Goal: Feedback & Contribution: Contribute content

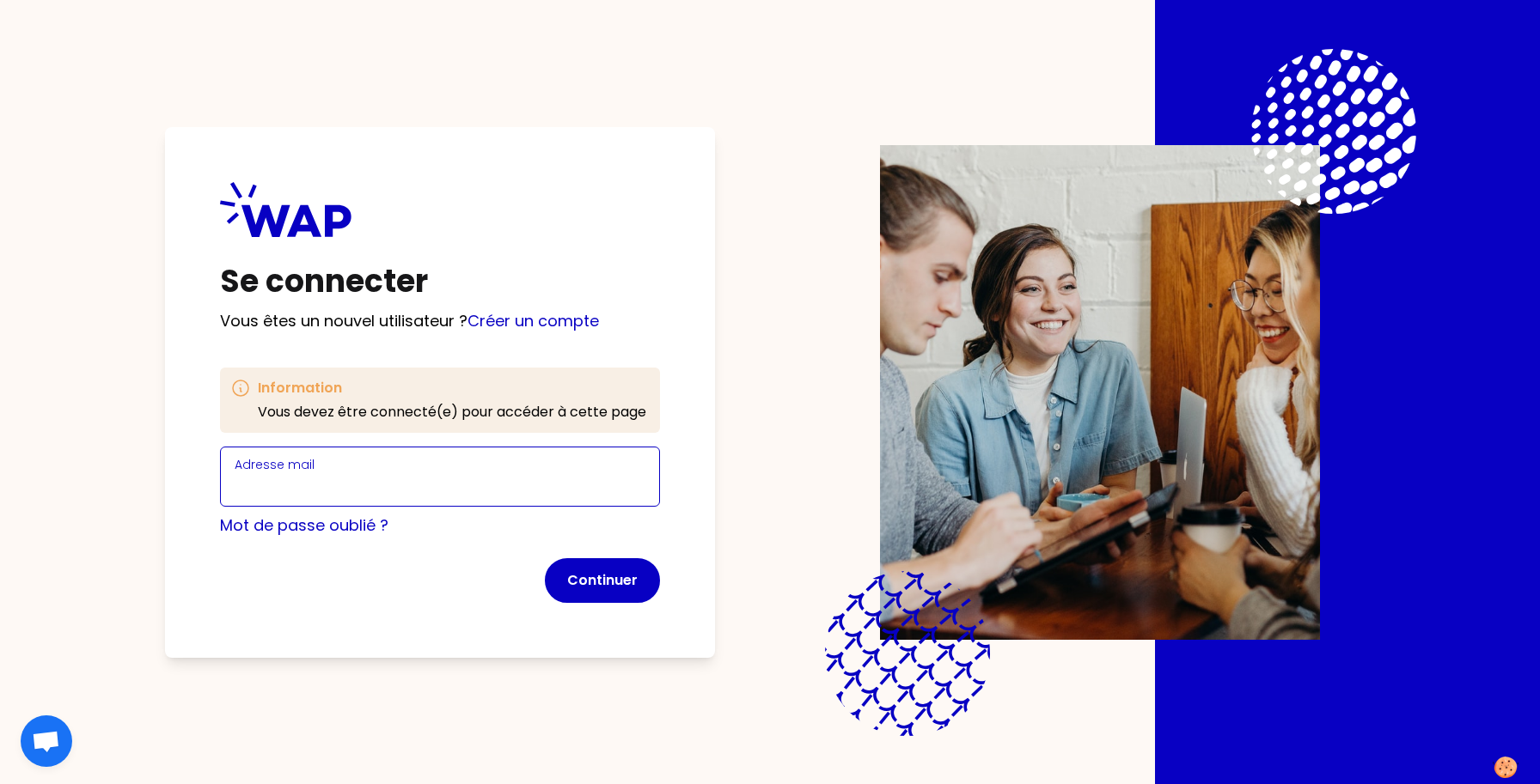
click at [355, 481] on input "Adresse mail" at bounding box center [439, 487] width 411 height 24
drag, startPoint x: 390, startPoint y: 490, endPoint x: 1071, endPoint y: 604, distance: 690.5
click at [1071, 604] on div "Se connecter Vous êtes un nouvel utilisateur ? Créer un compte Information Vous…" at bounding box center [770, 392] width 1321 height 784
type input "[EMAIL_ADDRESS][DOMAIN_NAME]"
click at [614, 586] on button "Continuer" at bounding box center [603, 581] width 115 height 45
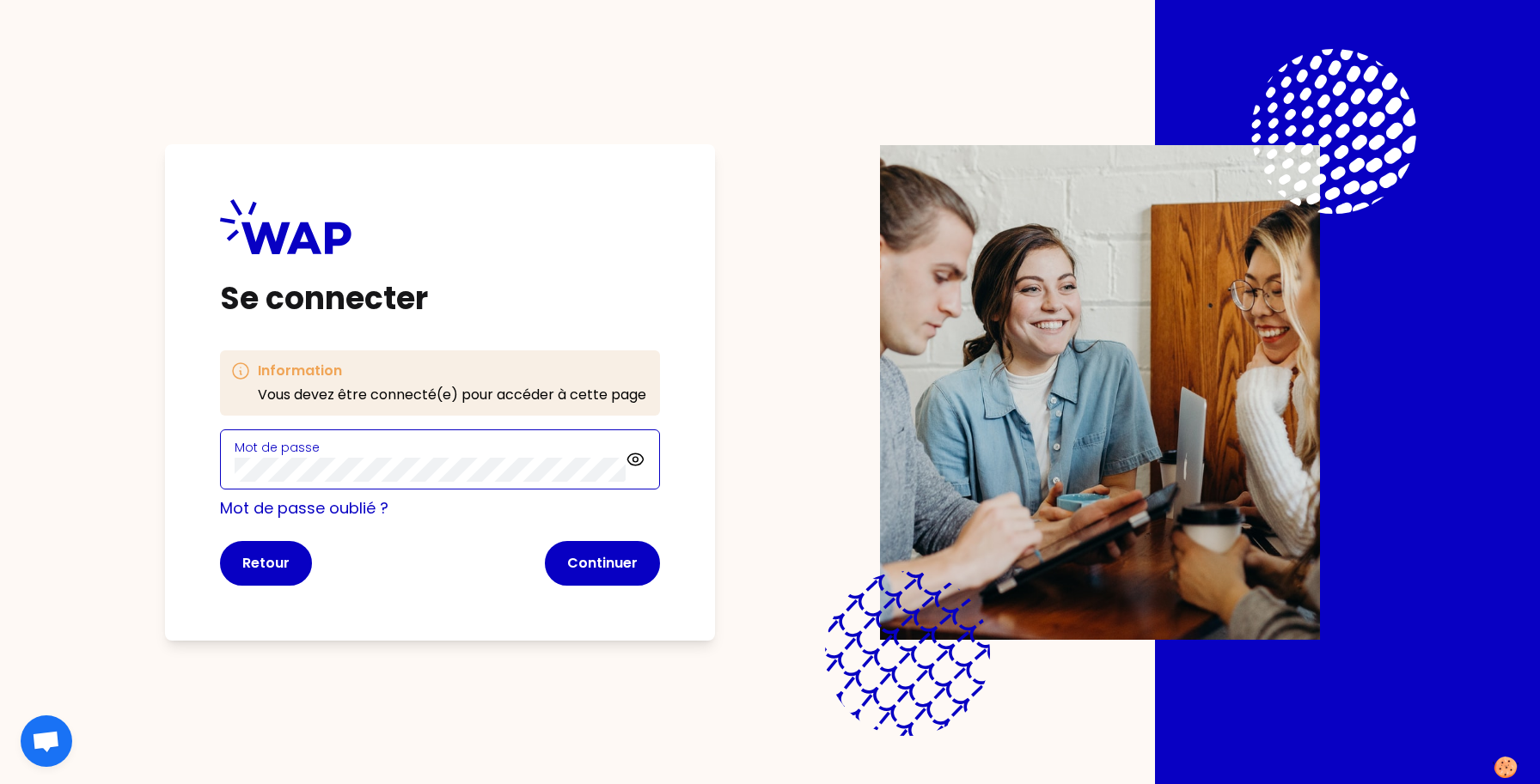
click button "Continuer" at bounding box center [603, 564] width 115 height 45
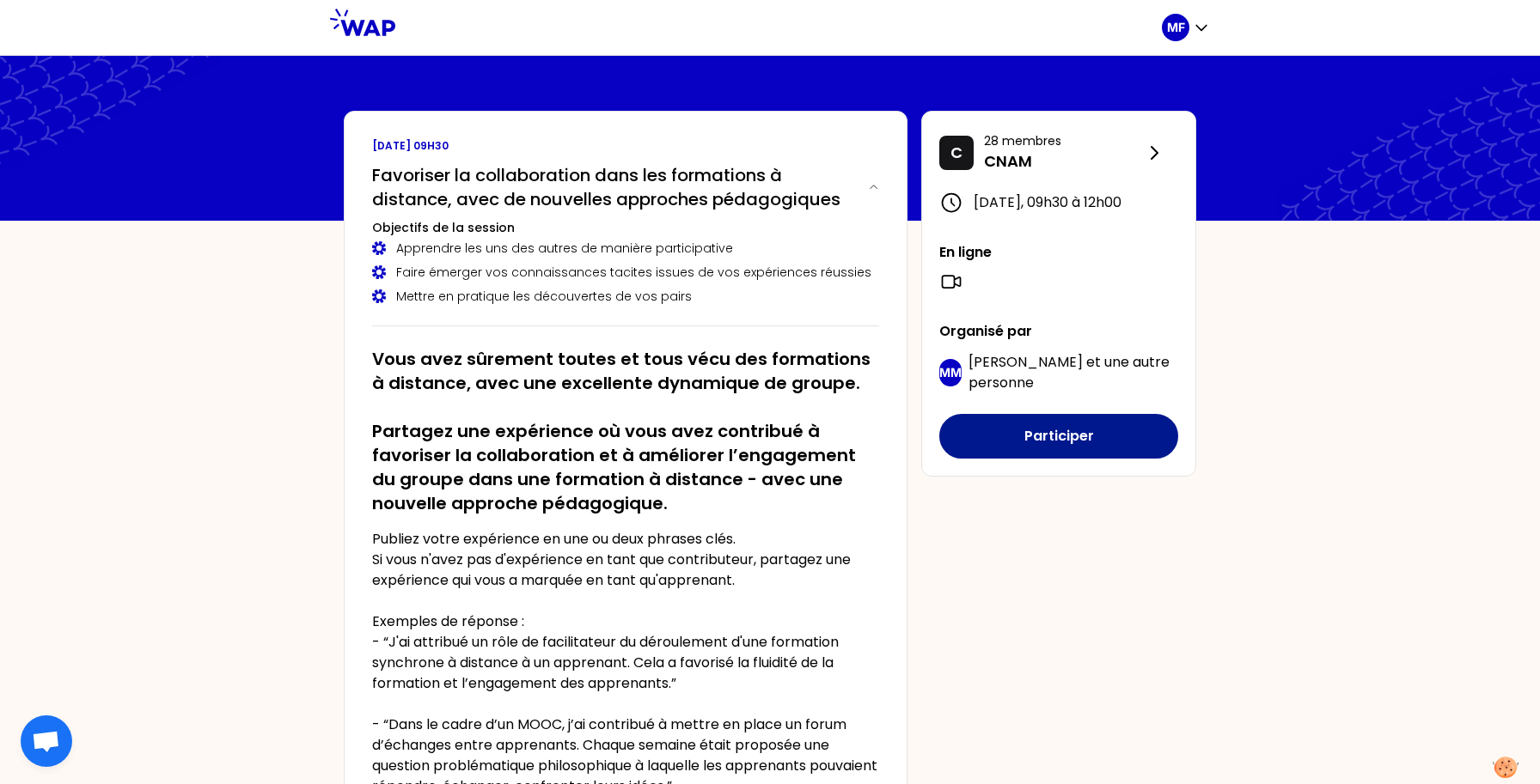
click at [1044, 455] on button "Participer" at bounding box center [1059, 436] width 239 height 45
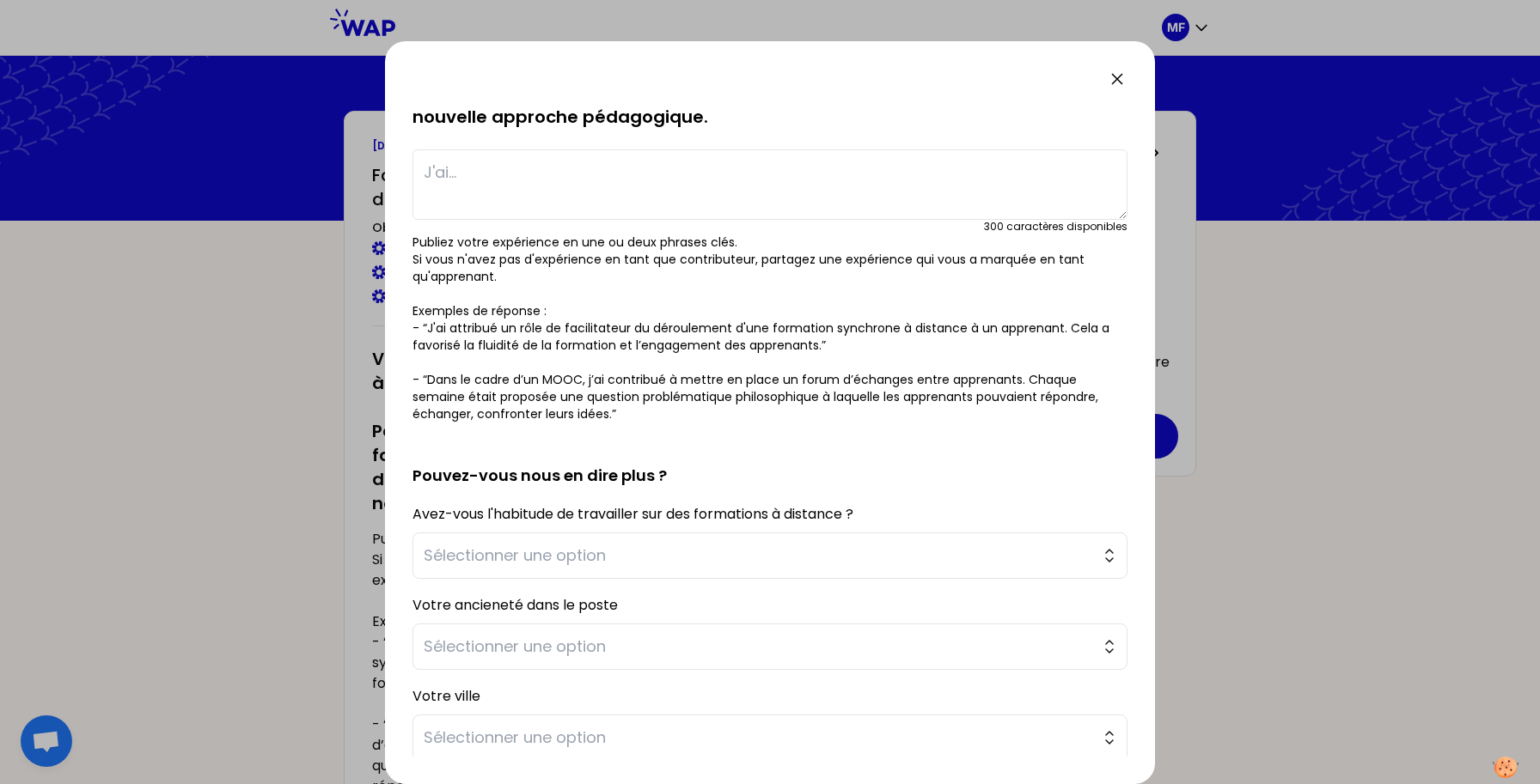
scroll to position [132, 0]
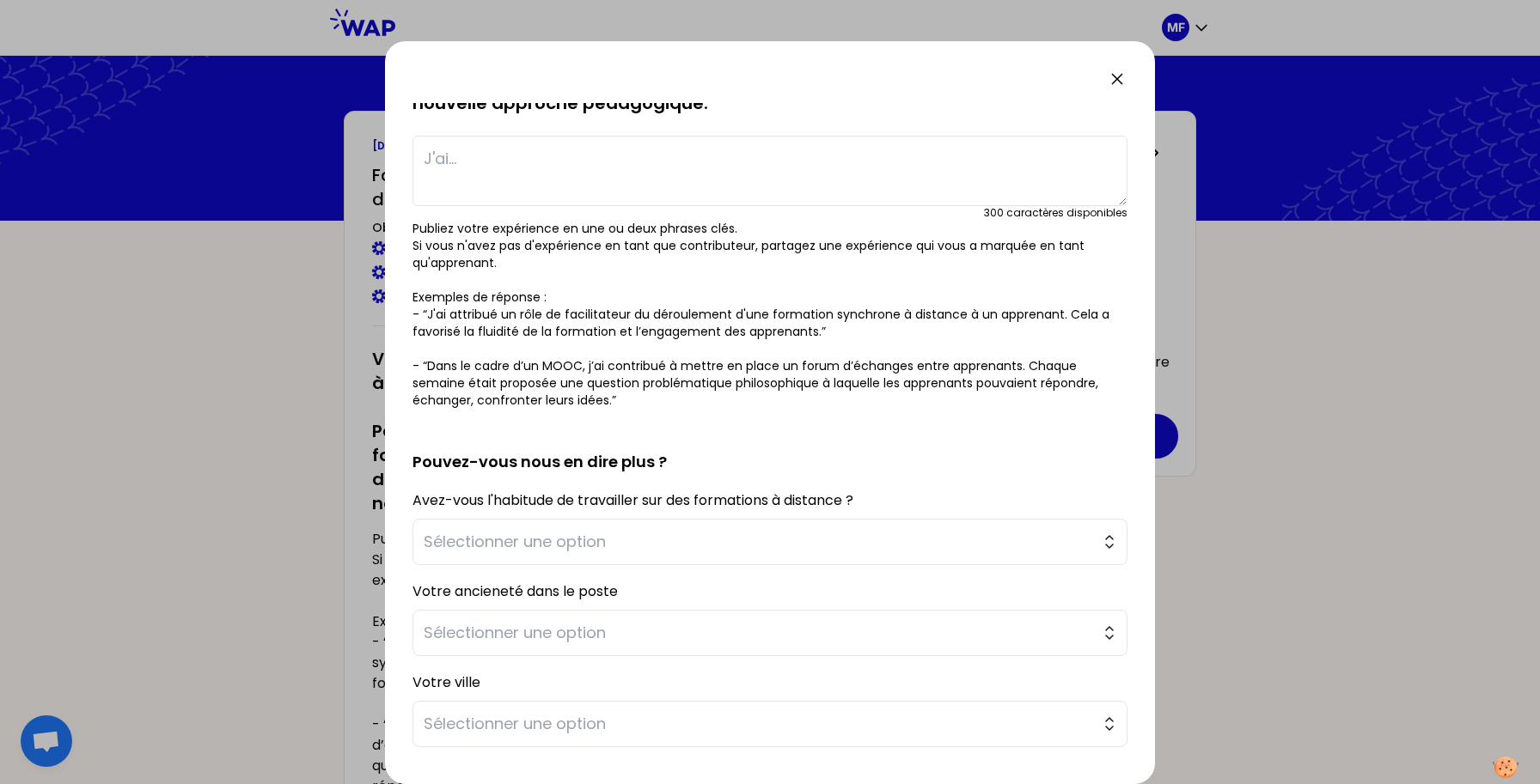
click at [1119, 73] on icon at bounding box center [1117, 79] width 21 height 21
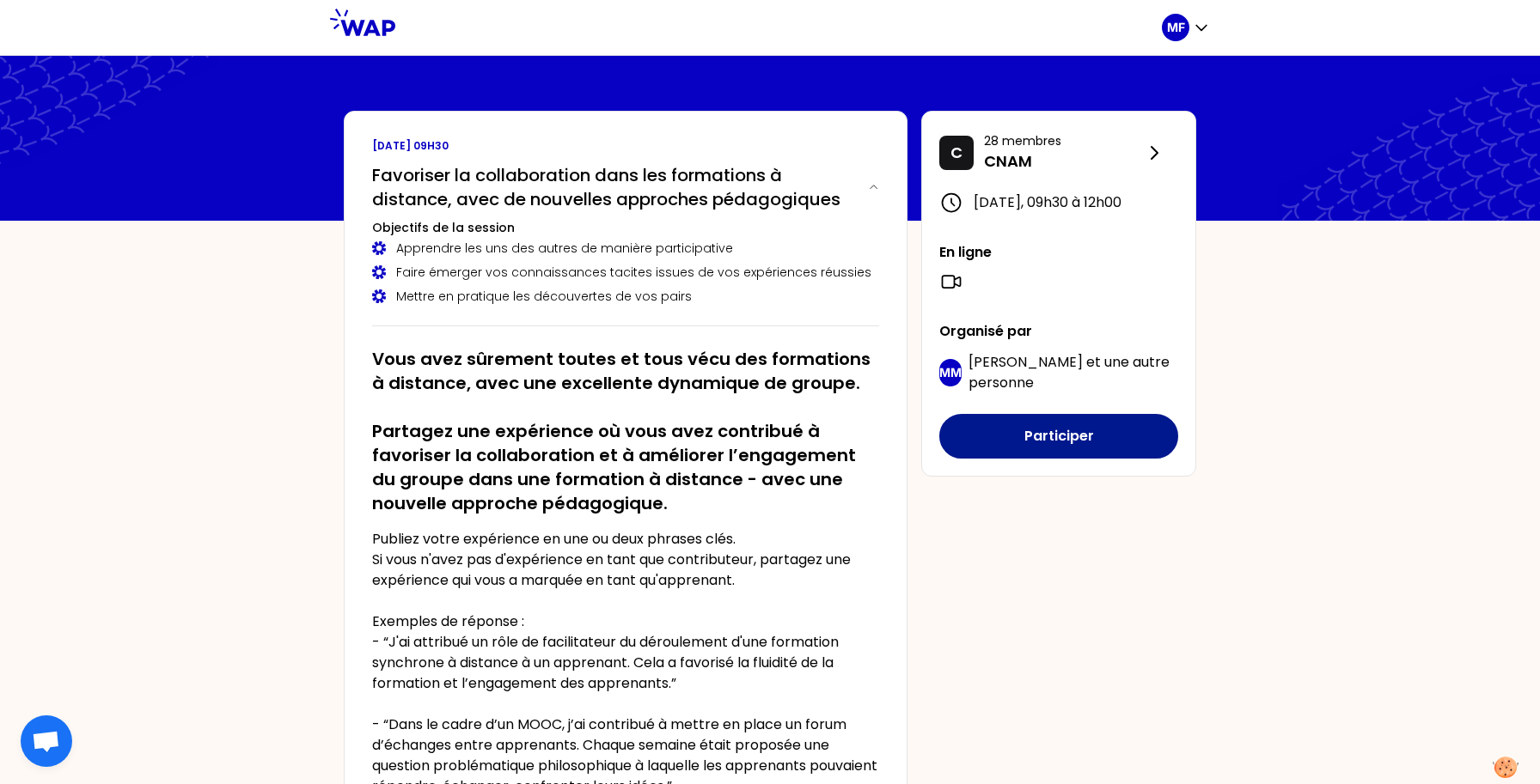
click at [966, 459] on button "Participer" at bounding box center [1059, 436] width 239 height 45
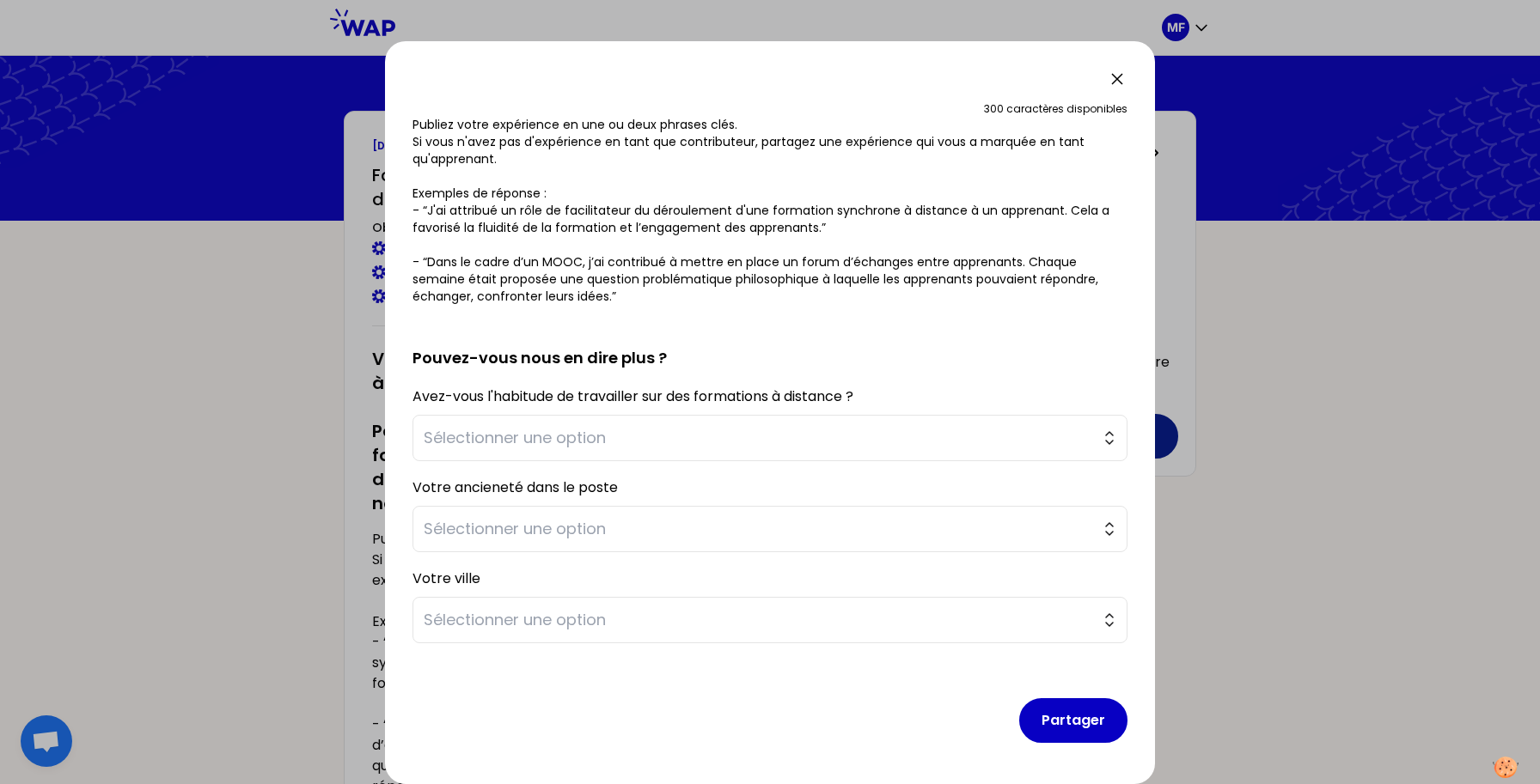
scroll to position [0, 0]
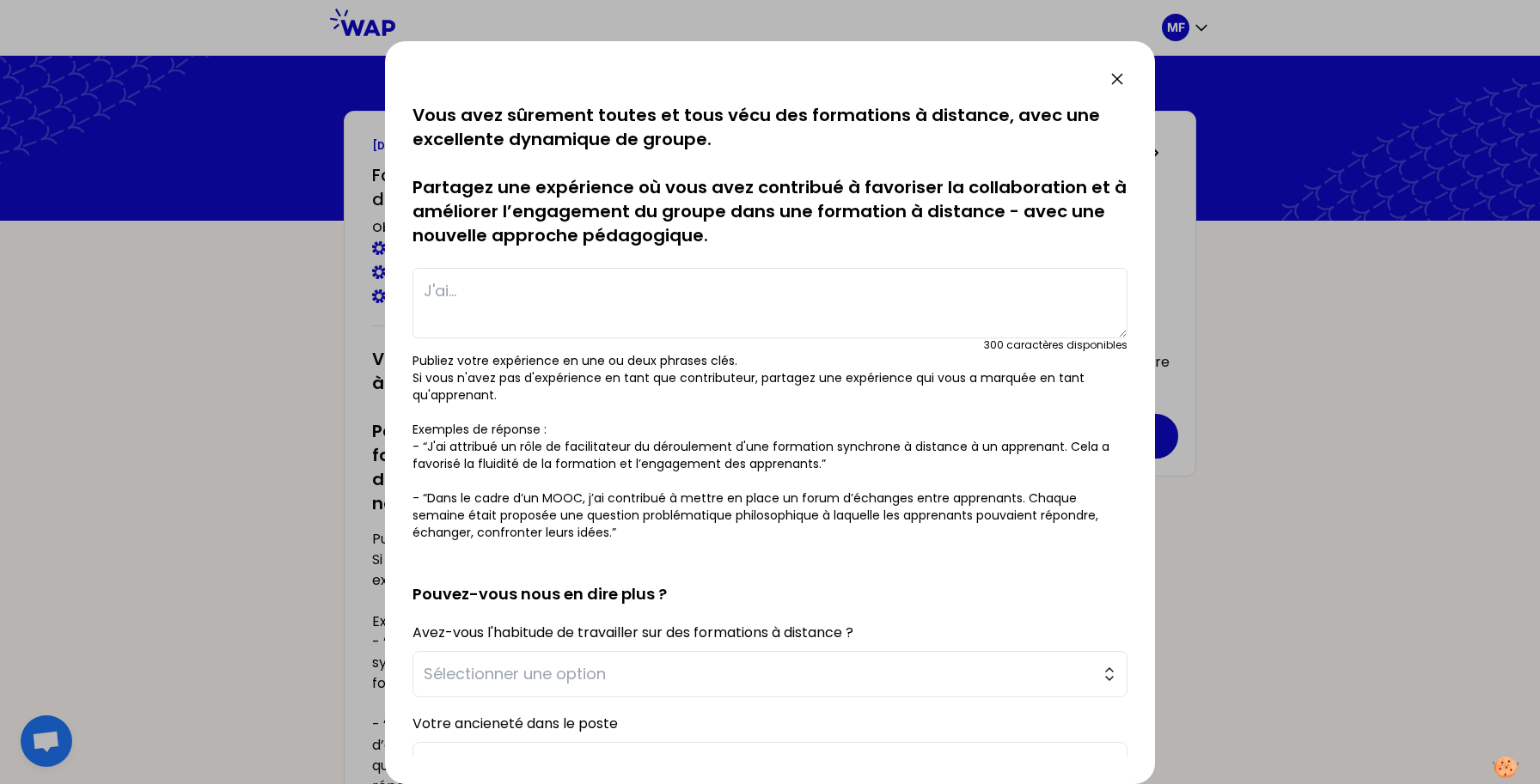
click at [1122, 77] on icon at bounding box center [1117, 79] width 21 height 21
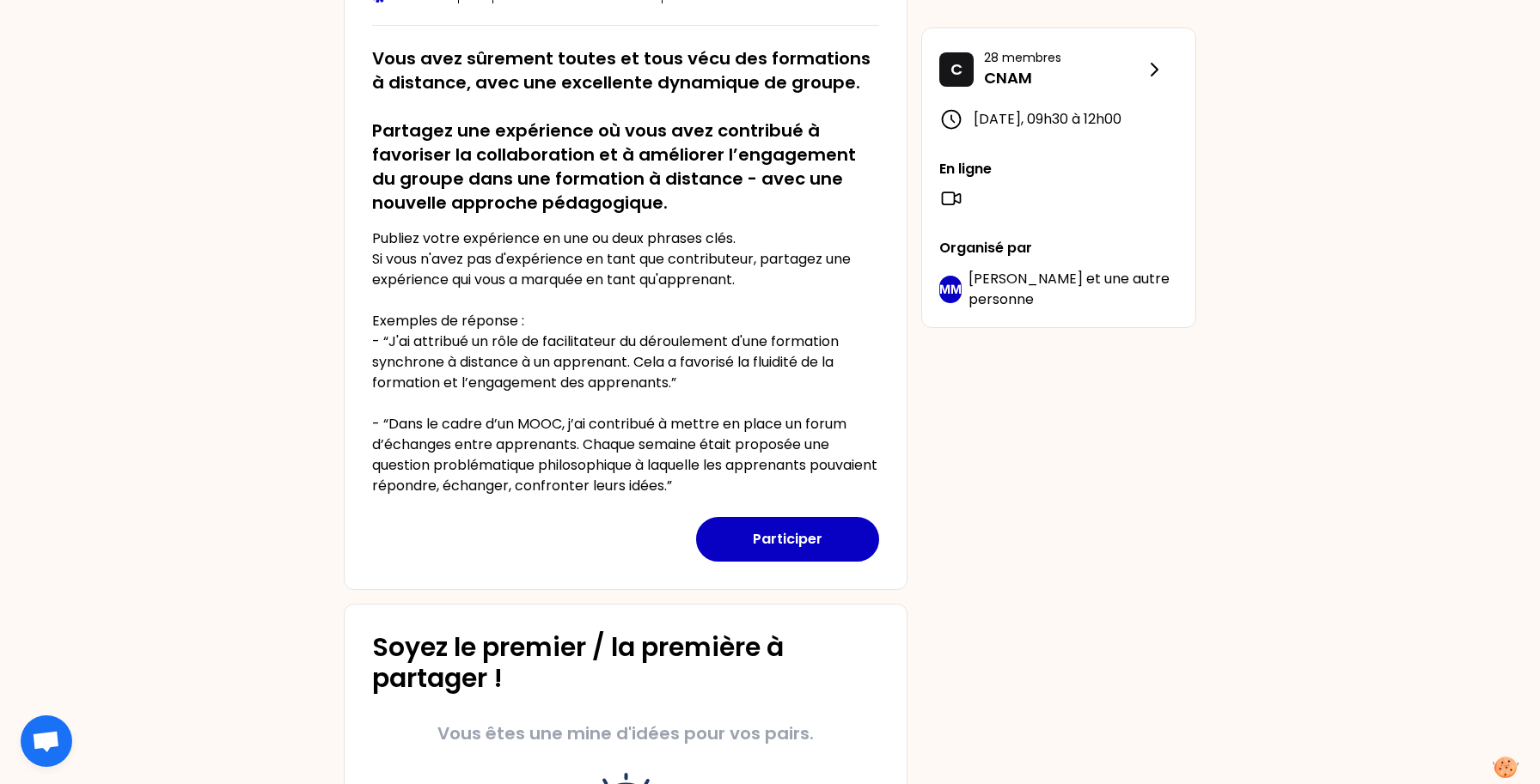
scroll to position [323, 0]
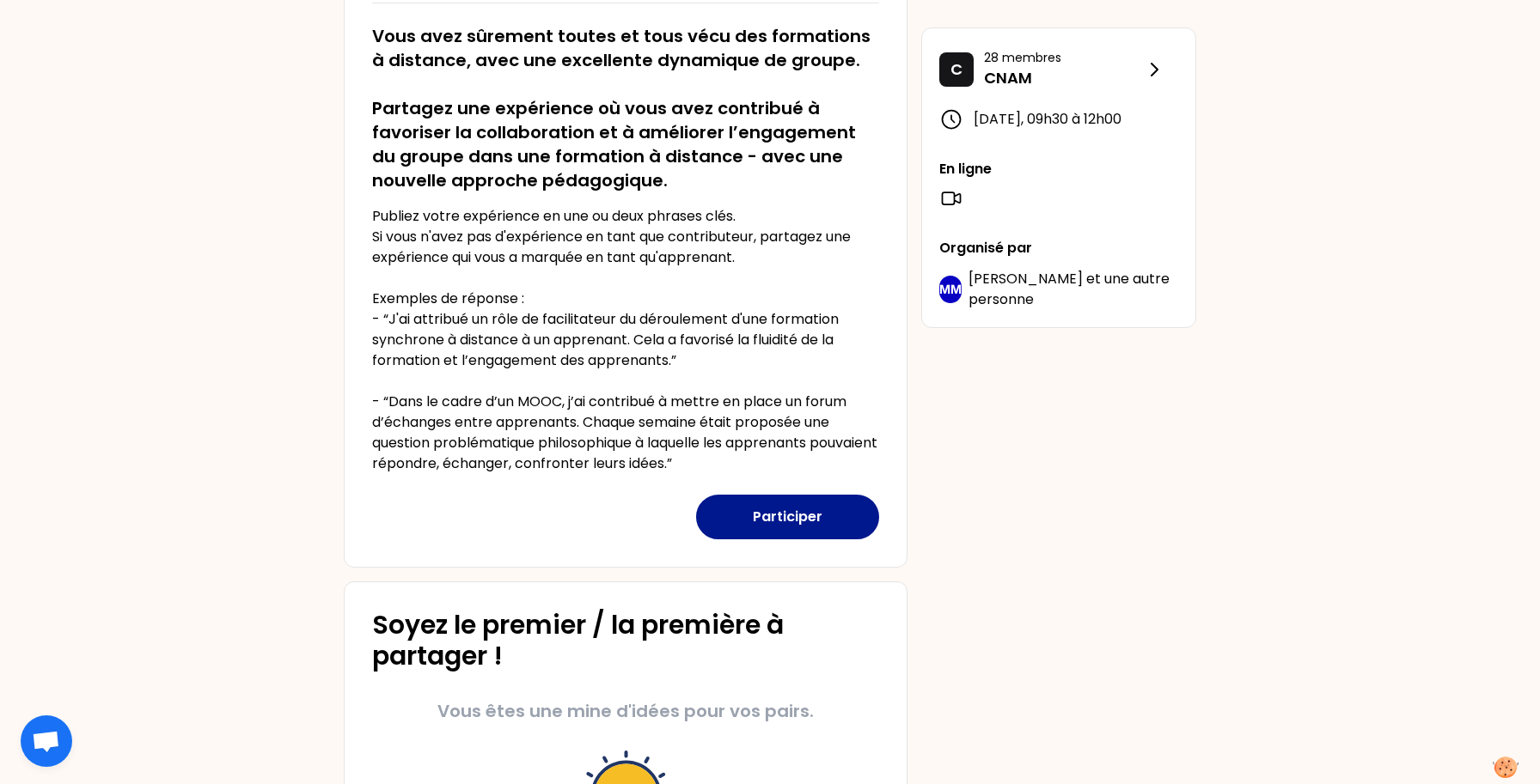
click at [810, 526] on button "Participer" at bounding box center [788, 517] width 183 height 45
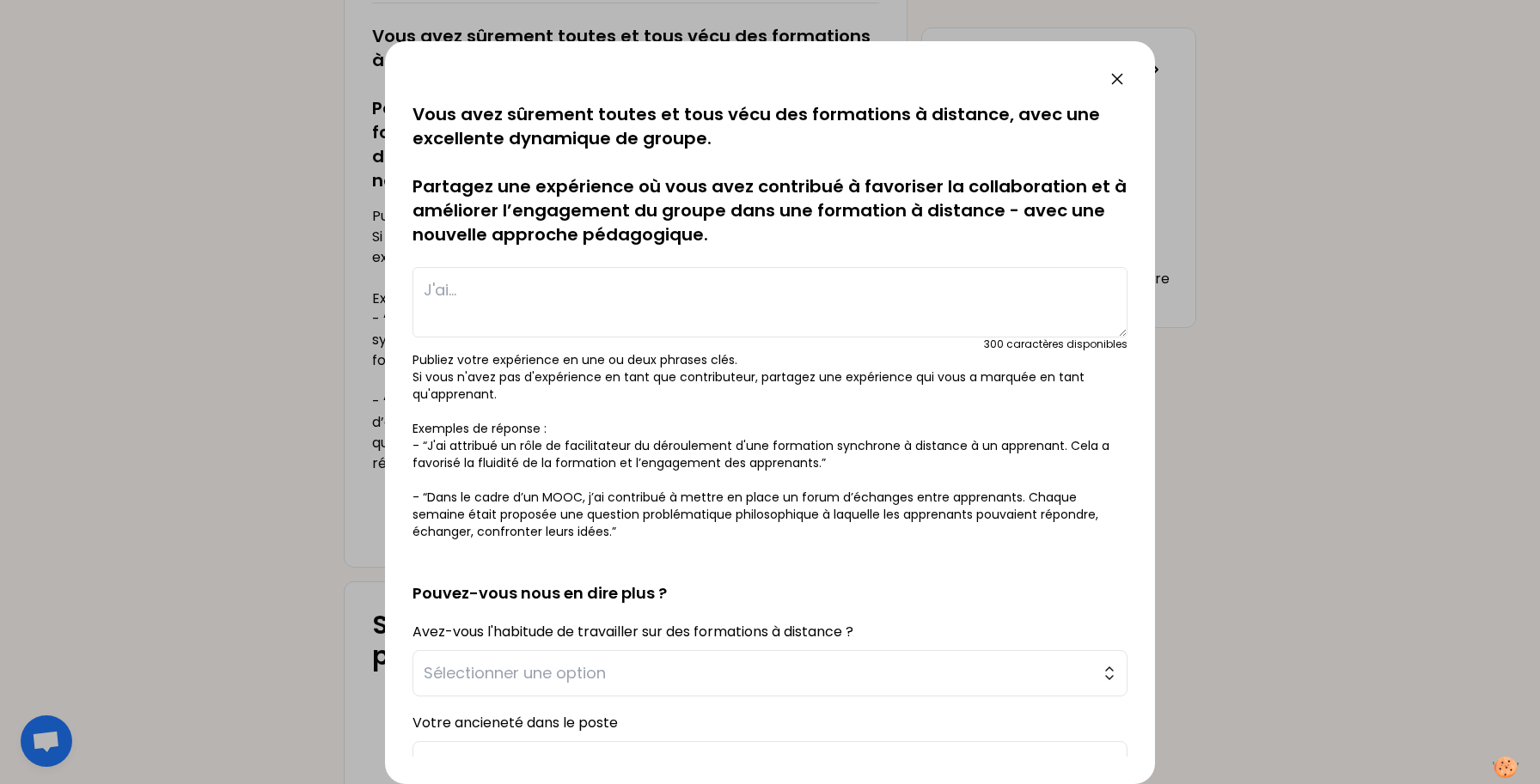
scroll to position [0, 0]
click at [1120, 77] on icon at bounding box center [1117, 79] width 21 height 21
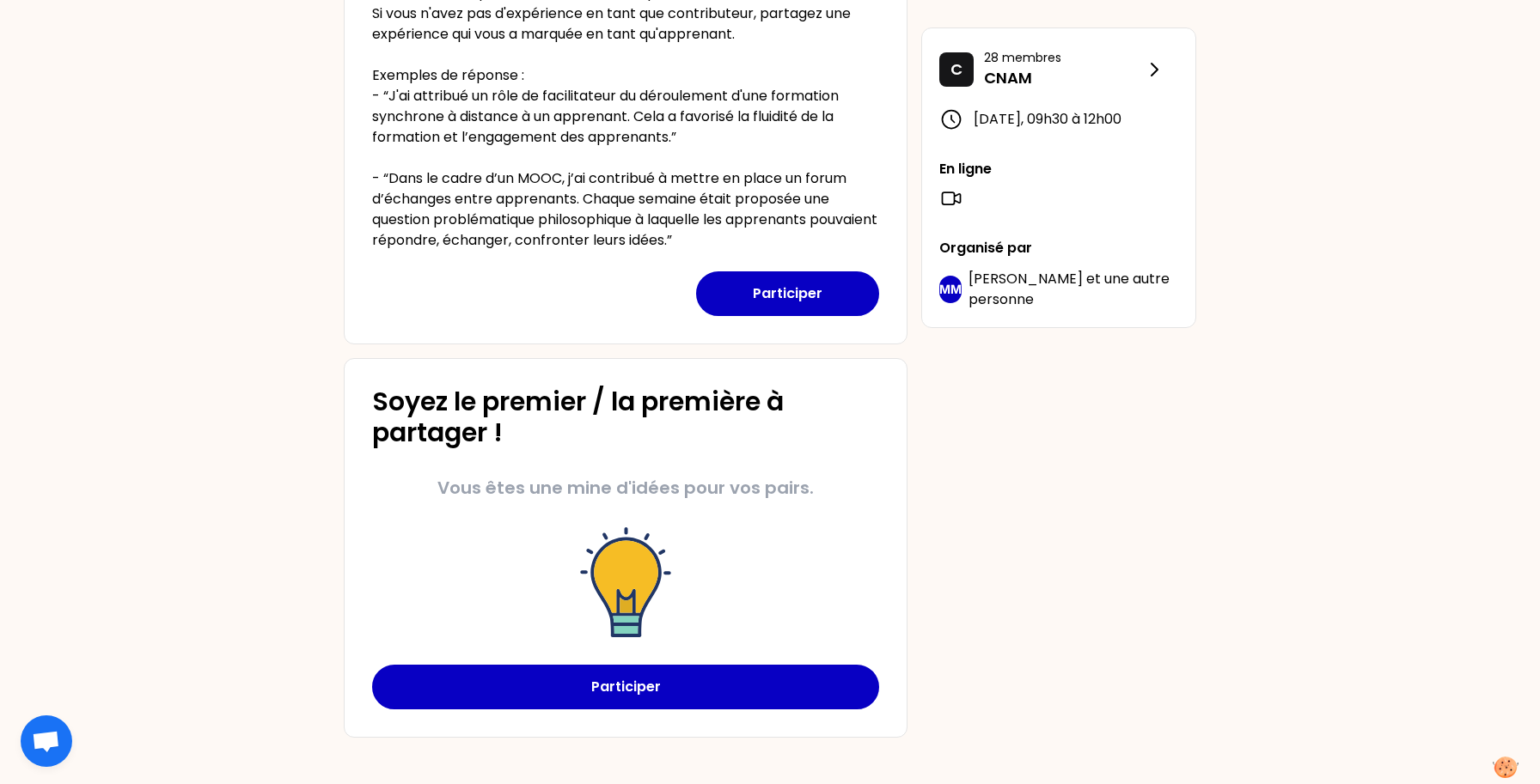
scroll to position [555, 0]
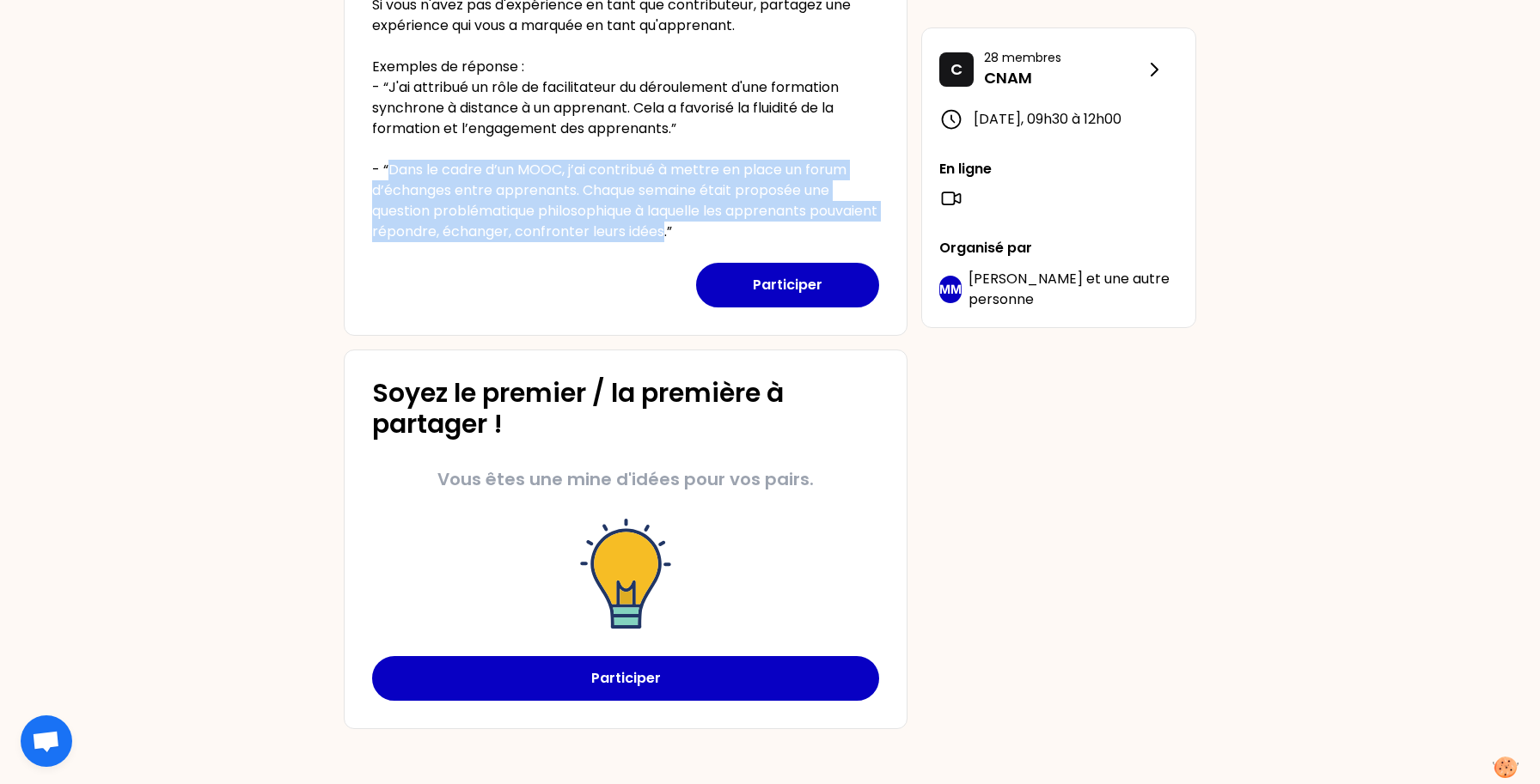
drag, startPoint x: 389, startPoint y: 169, endPoint x: 739, endPoint y: 232, distance: 355.6
click at [739, 232] on p "Publiez votre expérience en une ou deux phrases clés. Si vous n'avez pas d'expé…" at bounding box center [625, 108] width 507 height 268
copy p "Dans le cadre d’un MOOC, j’ai contribué à mettre en place un forum d’échanges e…"
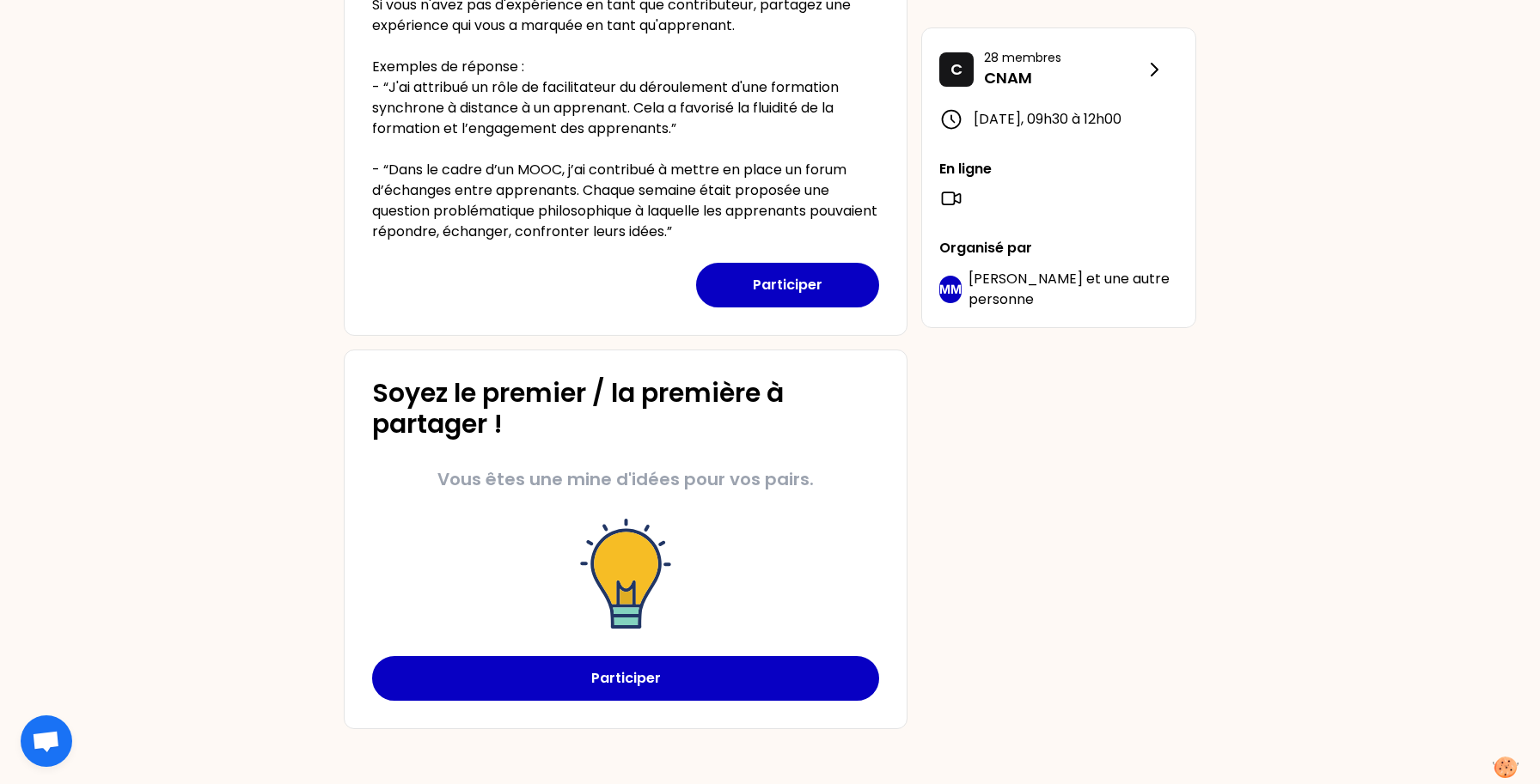
click at [620, 274] on div "Participer" at bounding box center [625, 275] width 507 height 66
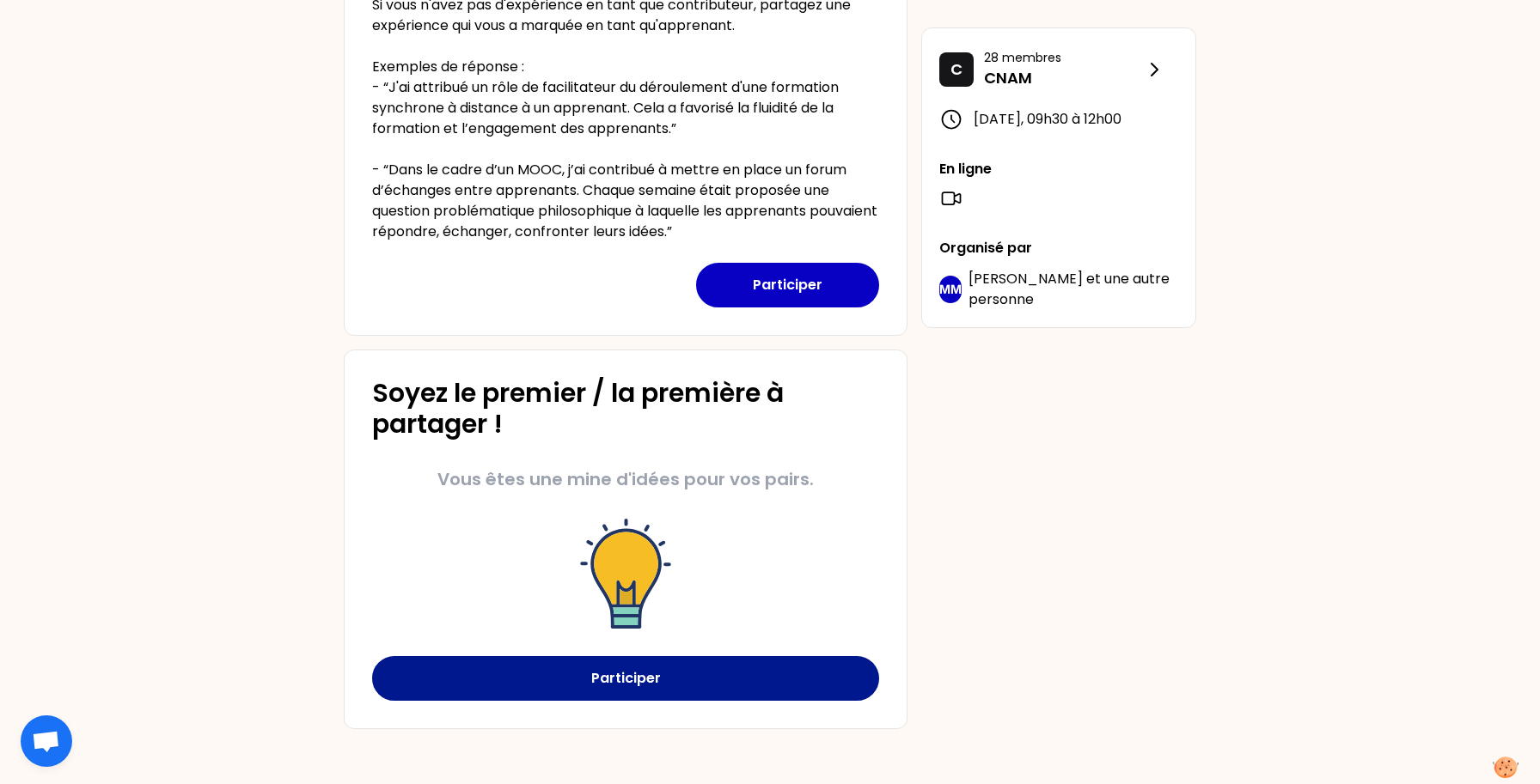
click at [593, 678] on button "Participer" at bounding box center [625, 679] width 507 height 45
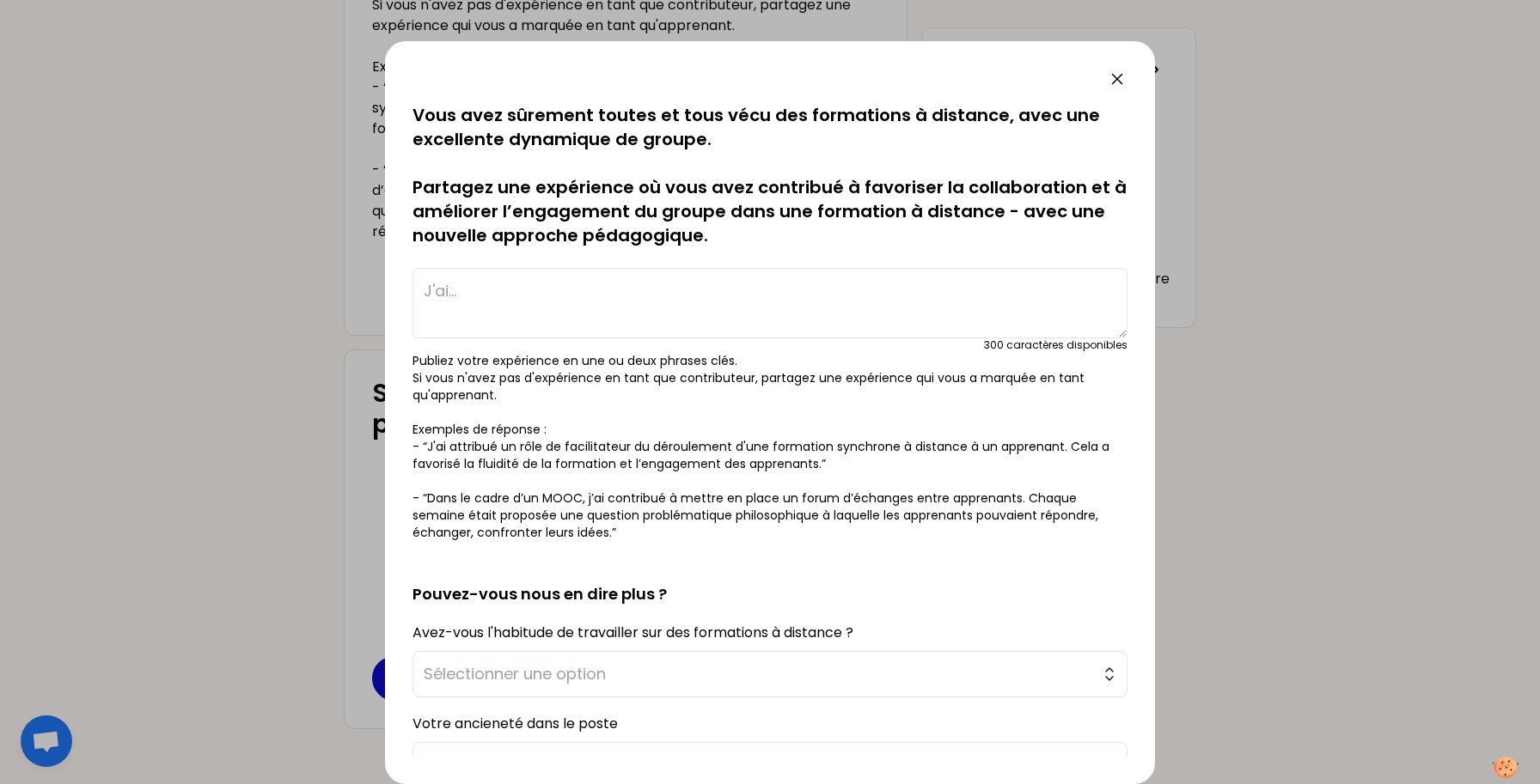
click at [775, 332] on textarea at bounding box center [770, 303] width 715 height 70
paste textarea "Dans le cadre d’un MOOC, j’ai contribué à mettre en place un forum d’échanges e…"
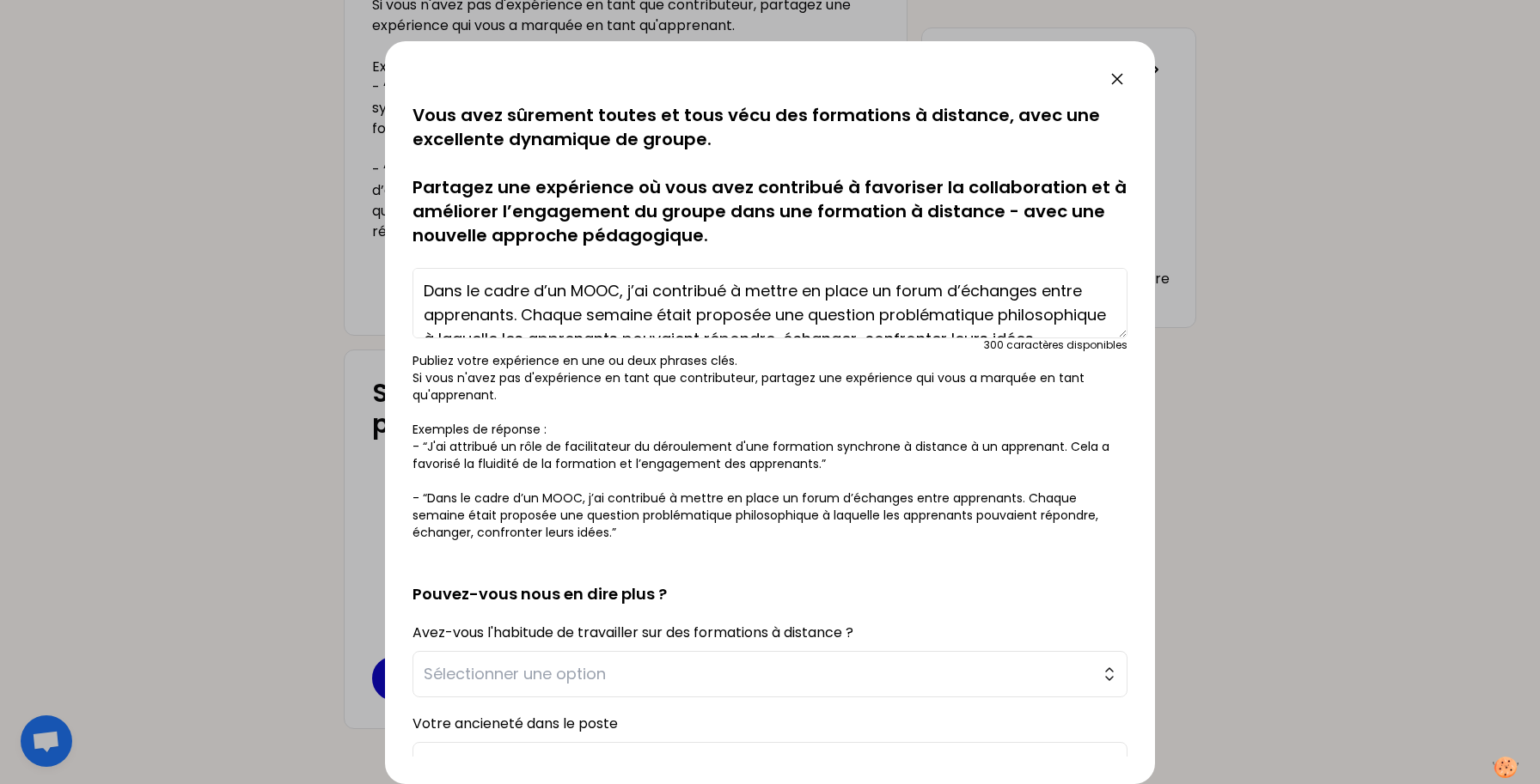
scroll to position [12, 0]
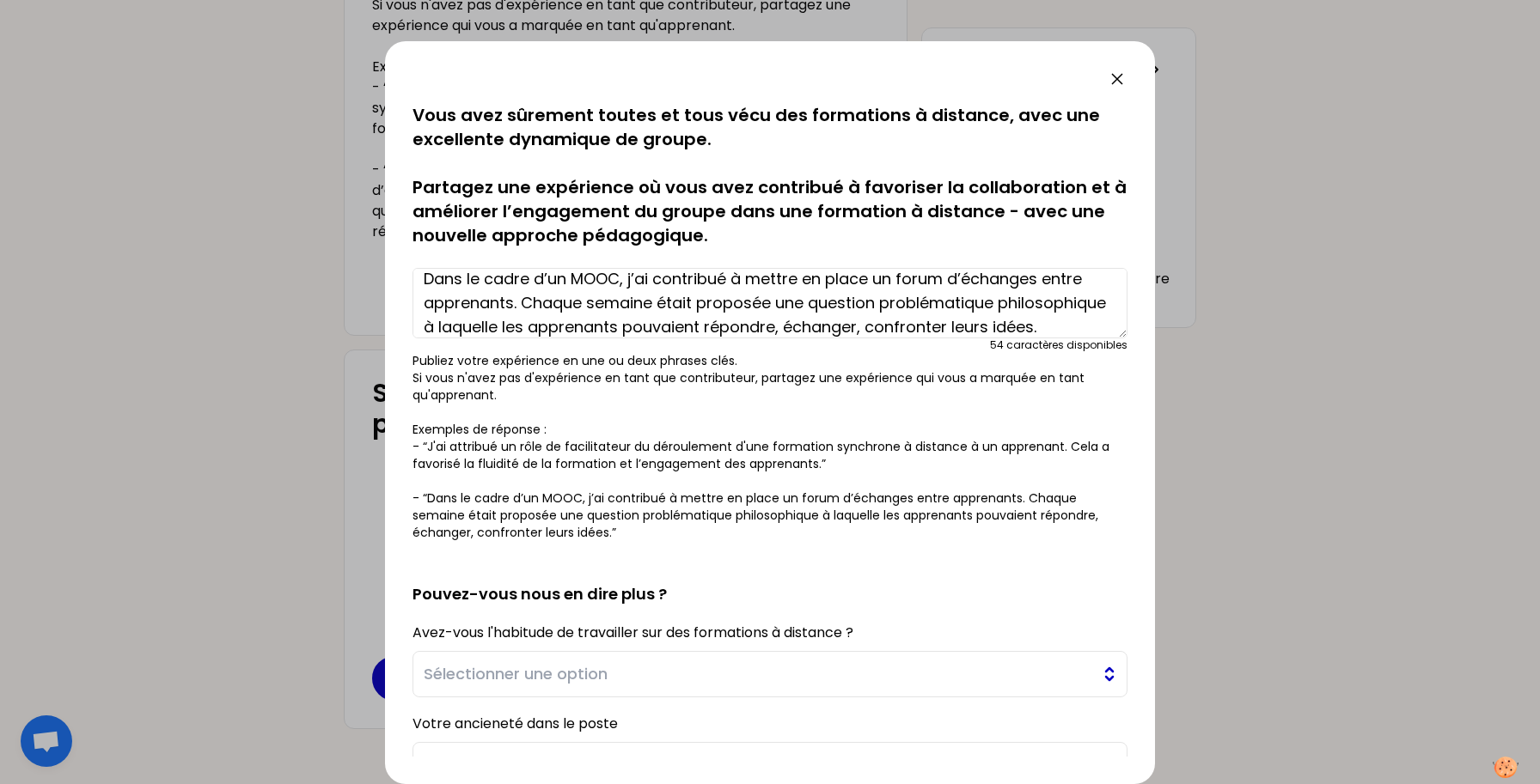
type textarea "Dans le cadre d’un MOOC, j’ai contribué à mettre en place un forum d’échanges e…"
click at [618, 670] on span "Sélectionner une option" at bounding box center [758, 674] width 668 height 24
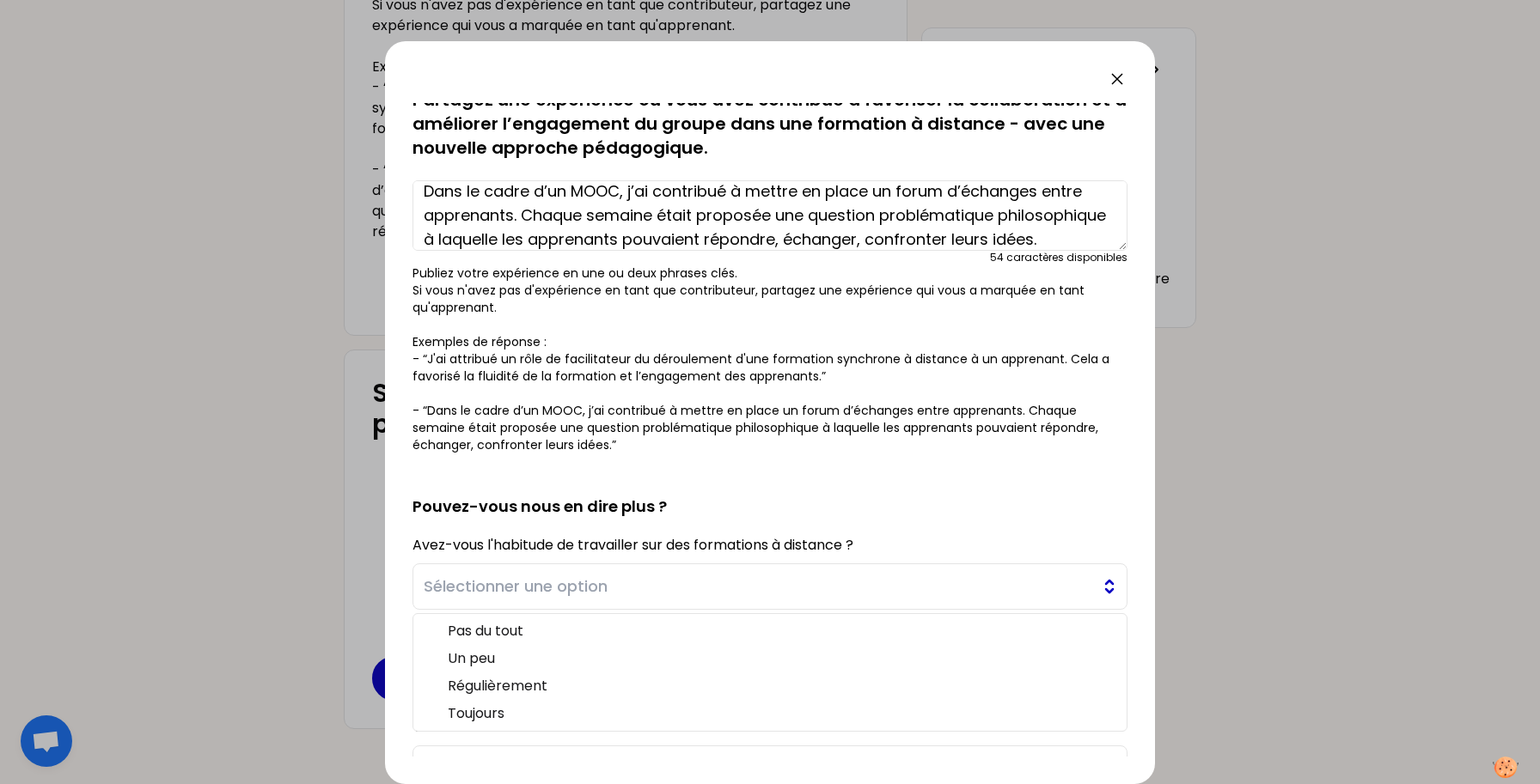
scroll to position [105, 0]
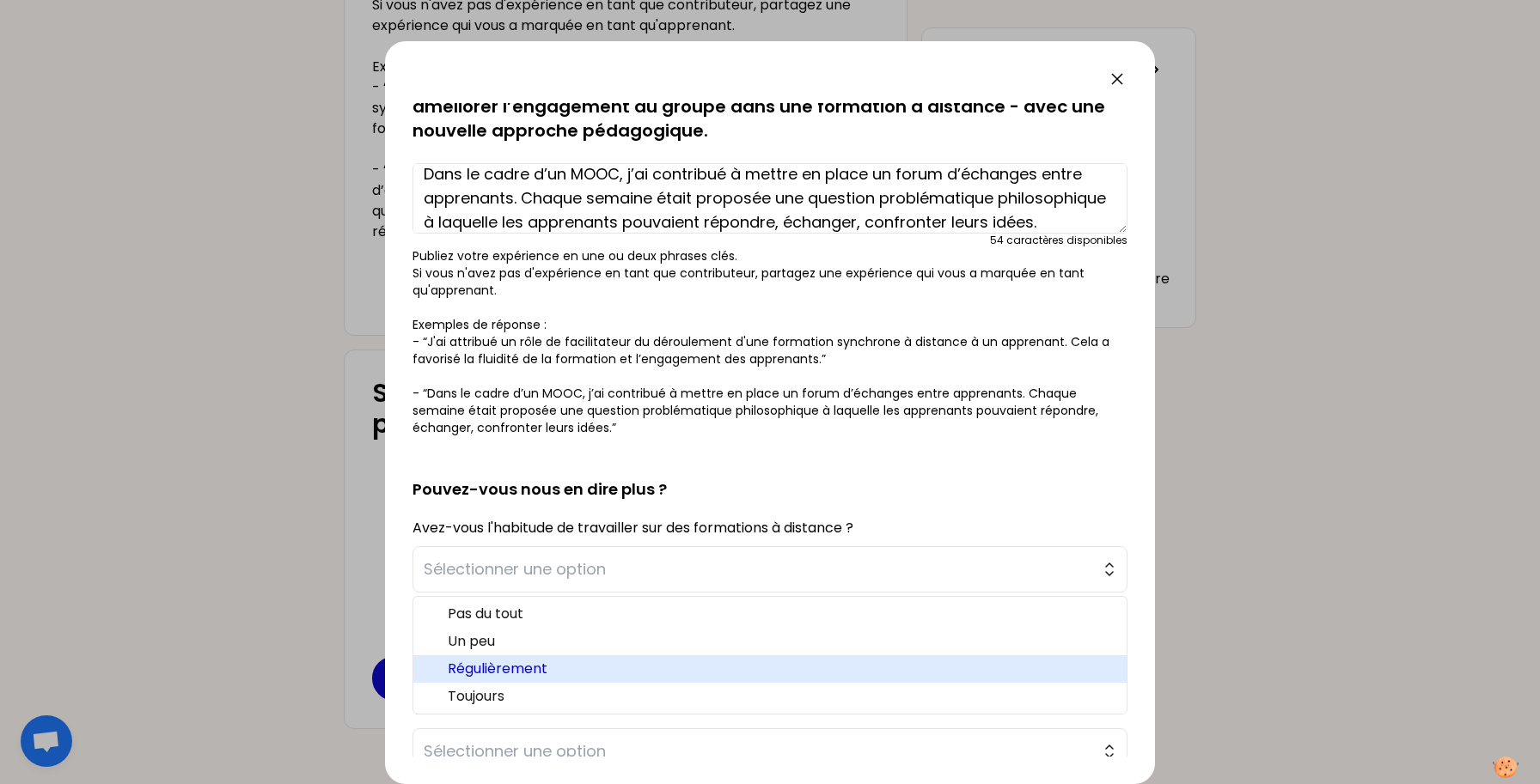
click at [537, 665] on span "Régulièrement" at bounding box center [780, 669] width 666 height 21
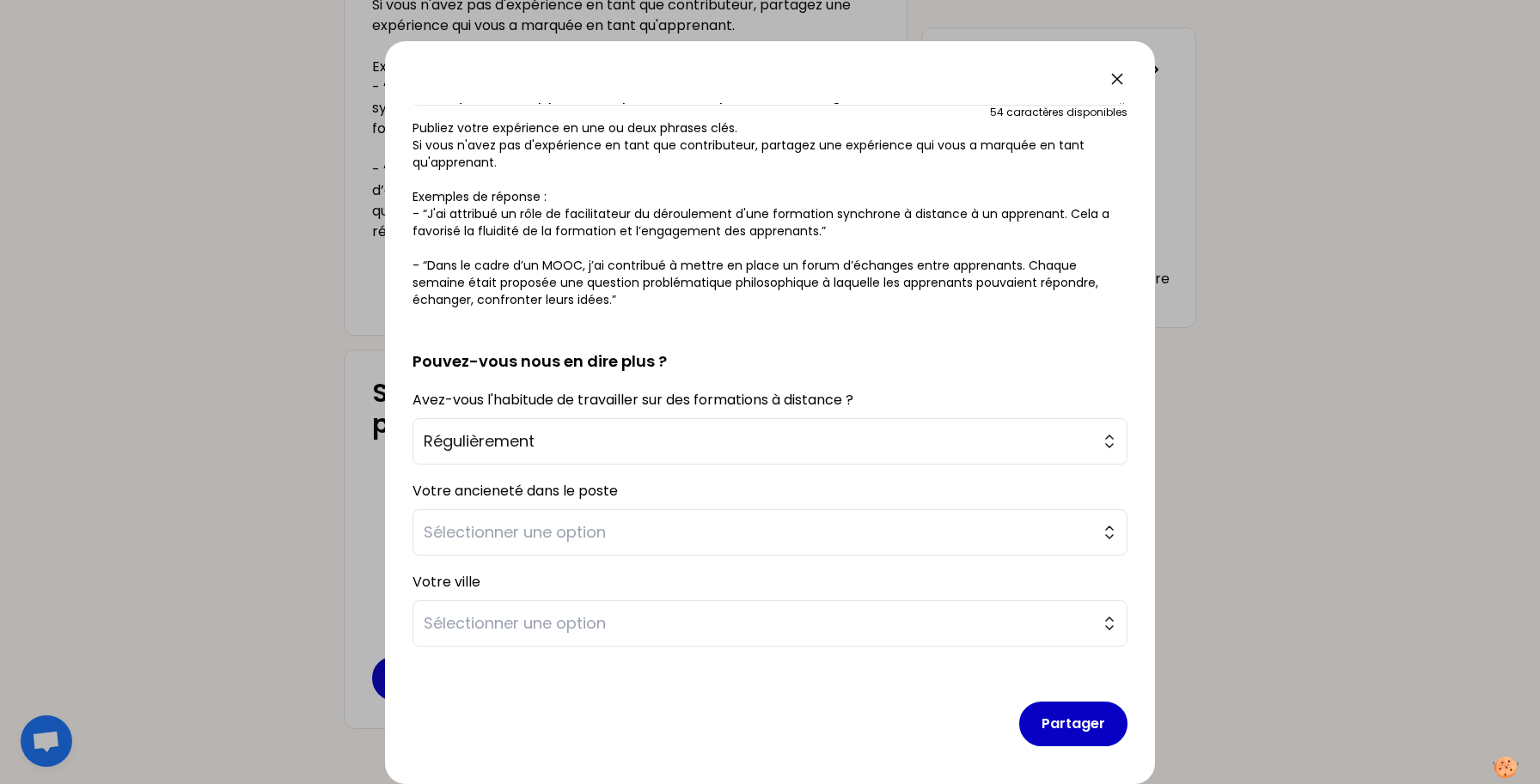
scroll to position [233, 0]
click at [606, 522] on span "Sélectionner une option" at bounding box center [758, 532] width 668 height 24
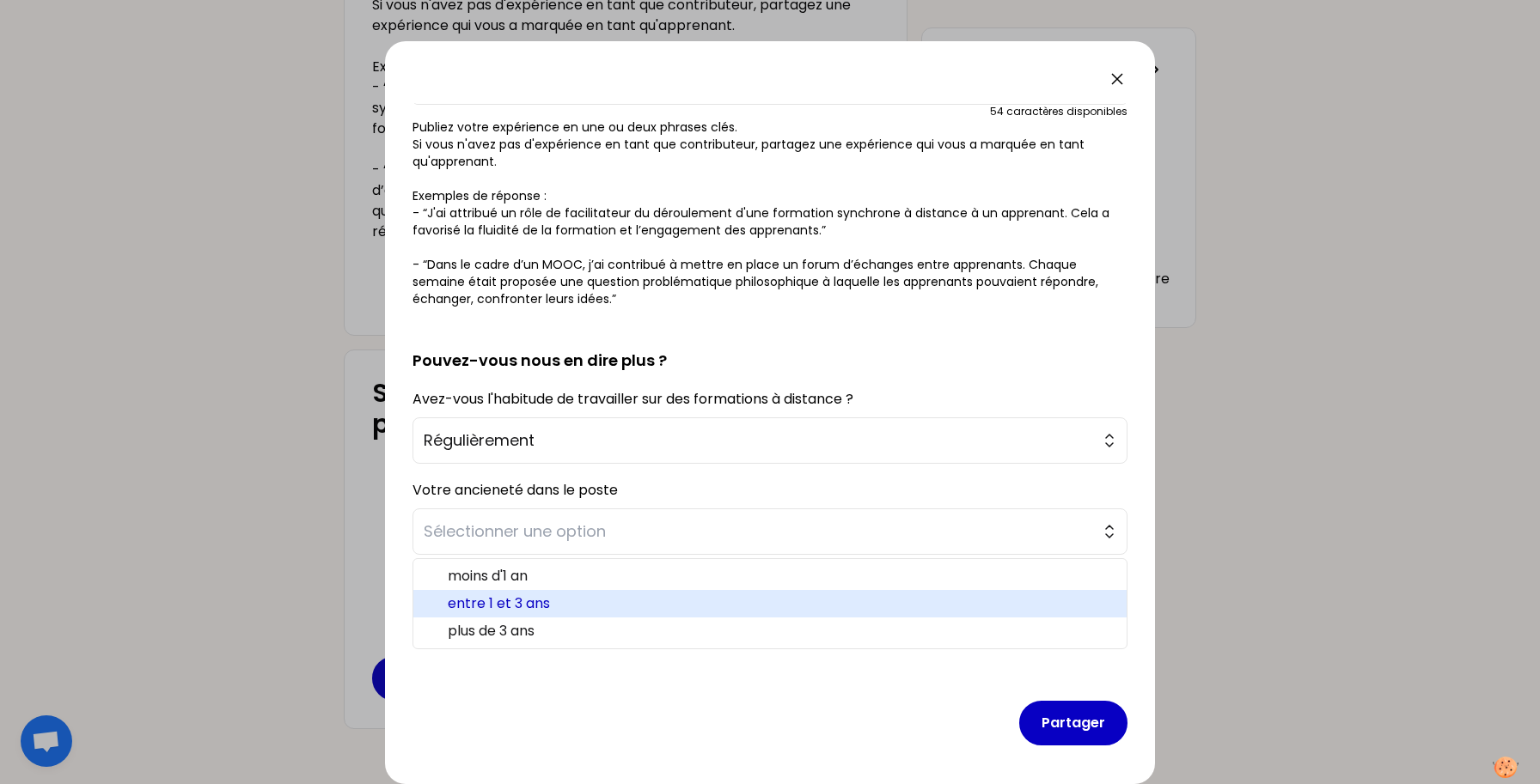
scroll to position [236, 0]
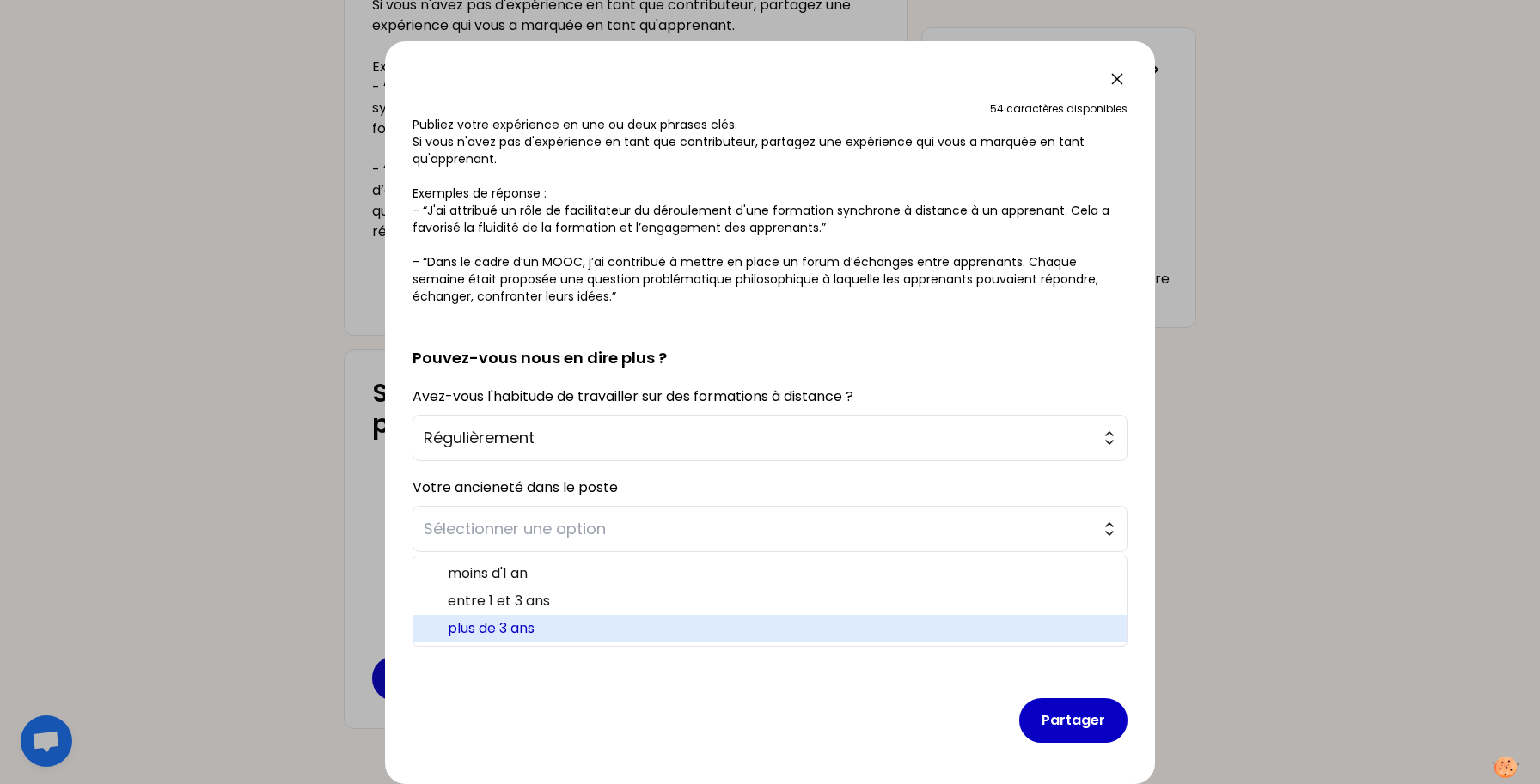
click at [557, 627] on span "plus de 3 ans" at bounding box center [780, 629] width 666 height 21
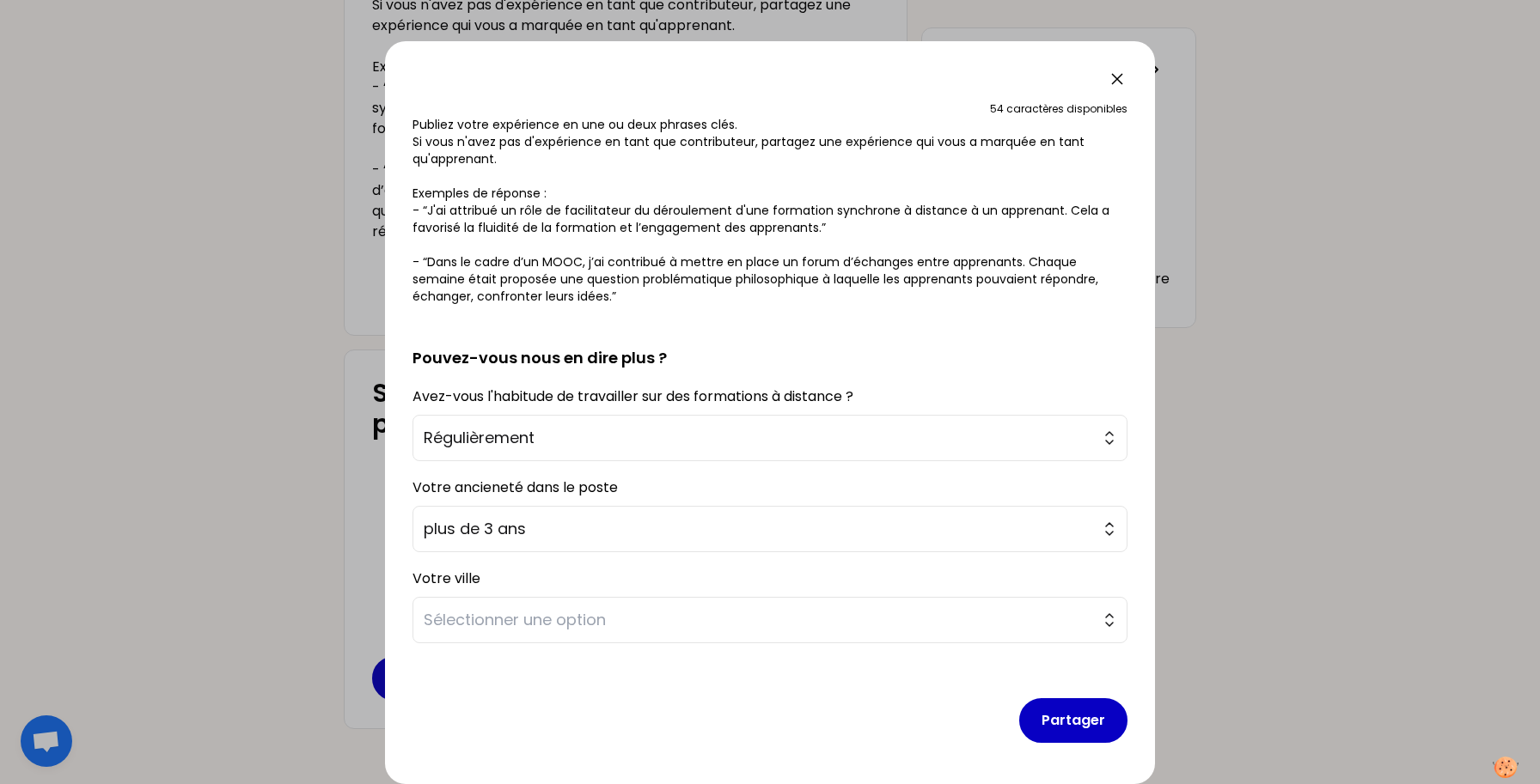
click at [565, 645] on form "sauvegardé Vous avez sûrement toutes et tous vécu des formations à distance, av…" at bounding box center [770, 312] width 715 height 890
click at [568, 633] on button "Sélectionner une option" at bounding box center [770, 621] width 715 height 47
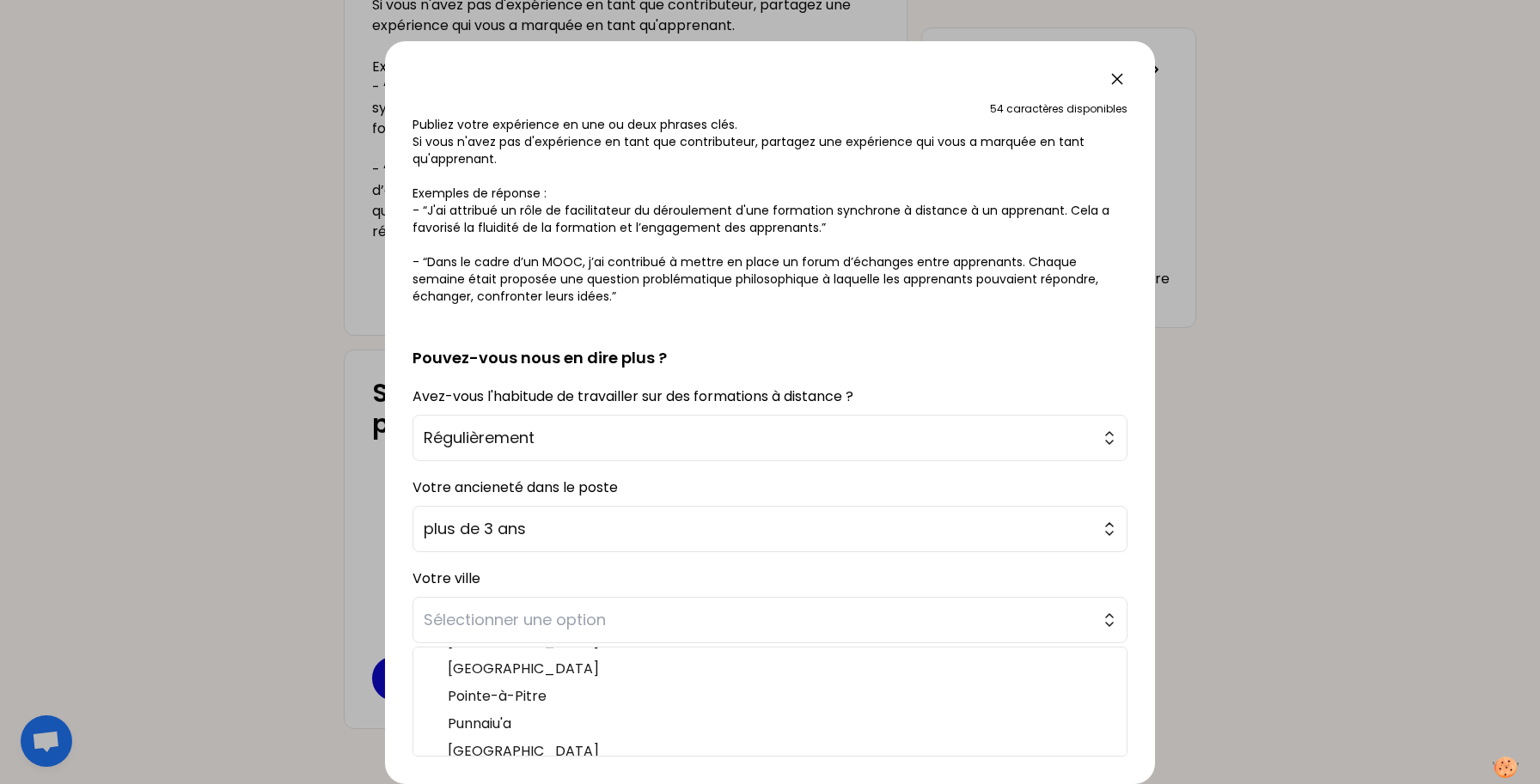
scroll to position [296, 0]
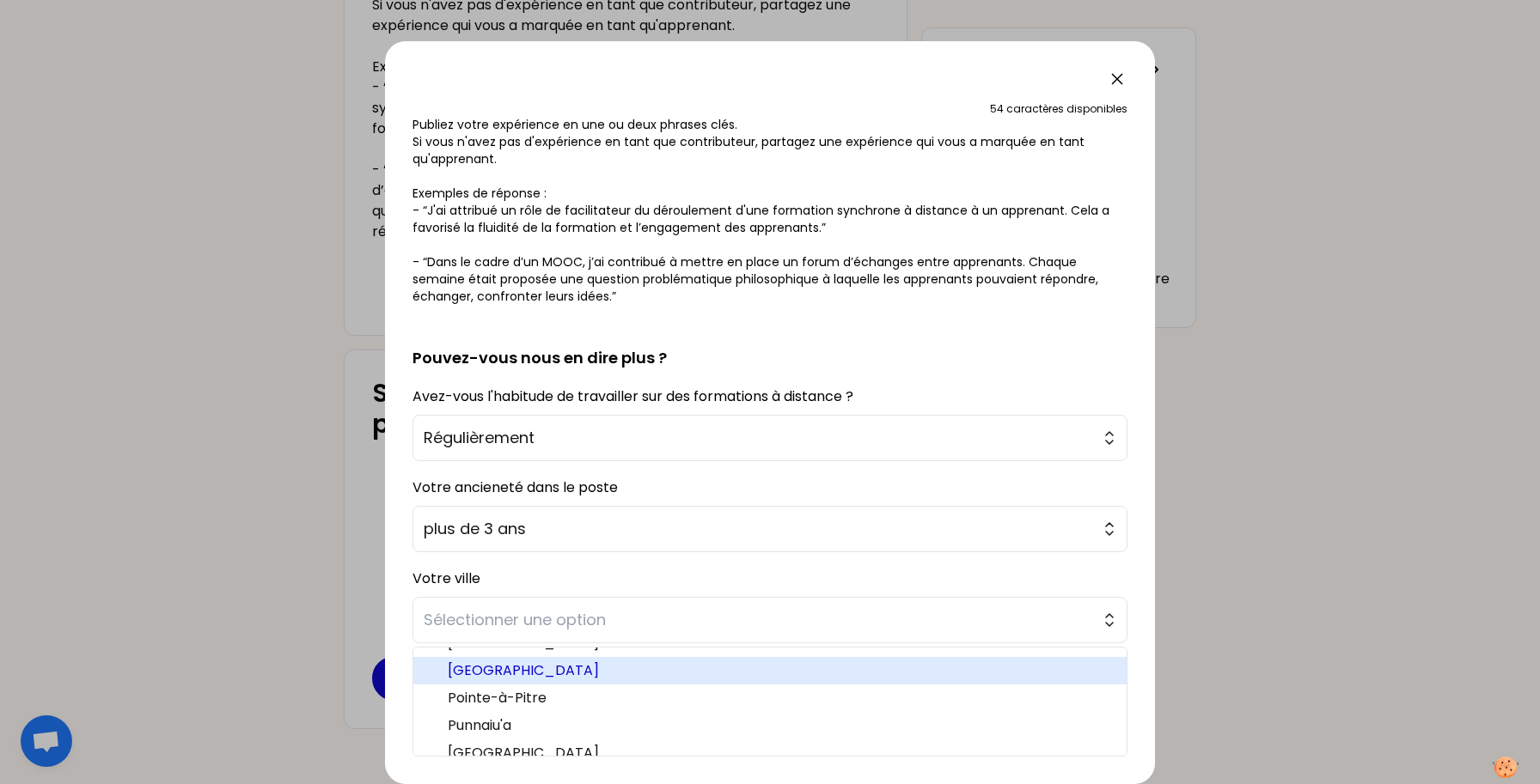
click at [537, 674] on span "[GEOGRAPHIC_DATA]" at bounding box center [780, 671] width 666 height 21
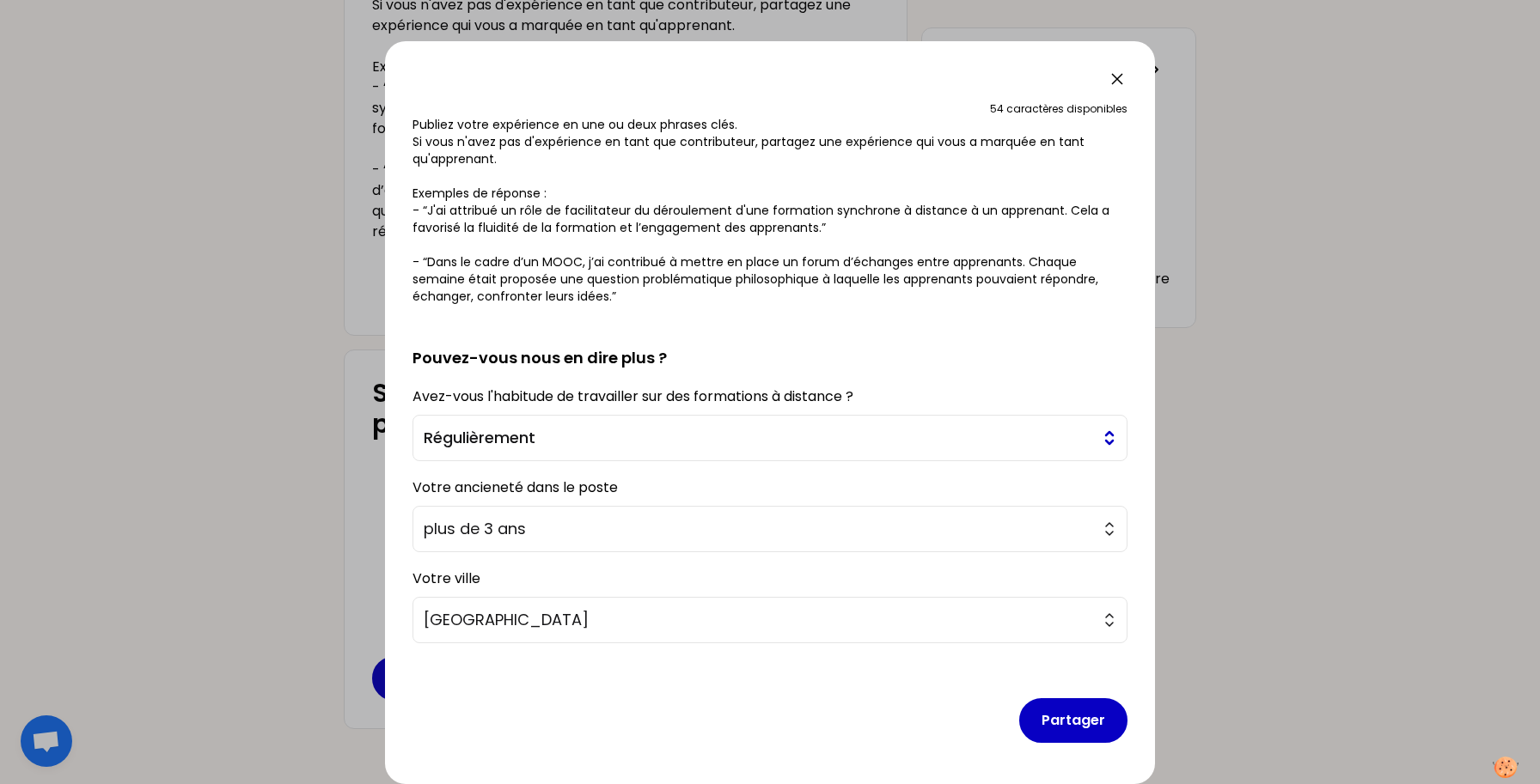
click at [596, 445] on span "Régulièrement" at bounding box center [758, 438] width 668 height 24
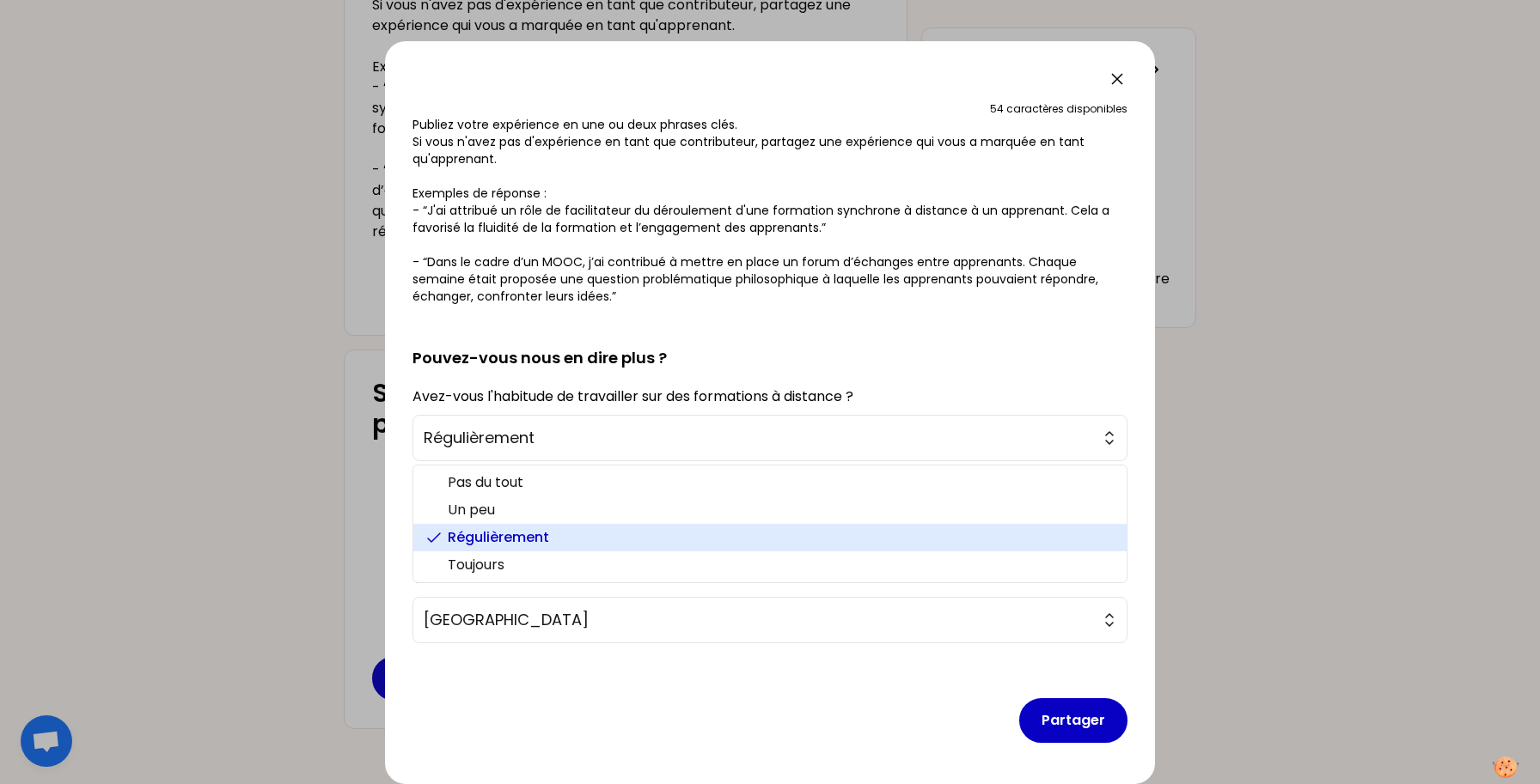
click at [539, 536] on span "Régulièrement" at bounding box center [780, 537] width 666 height 21
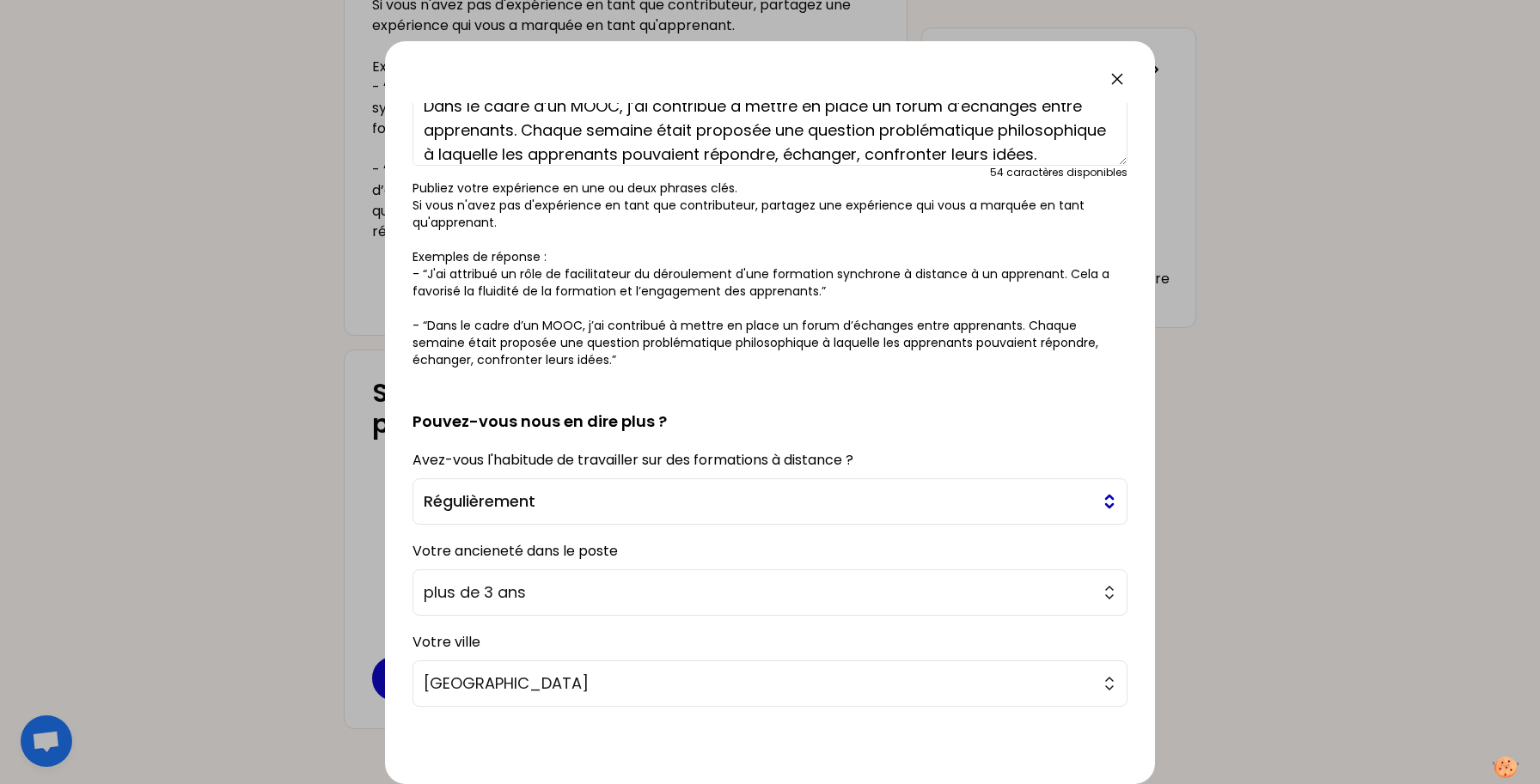
scroll to position [236, 0]
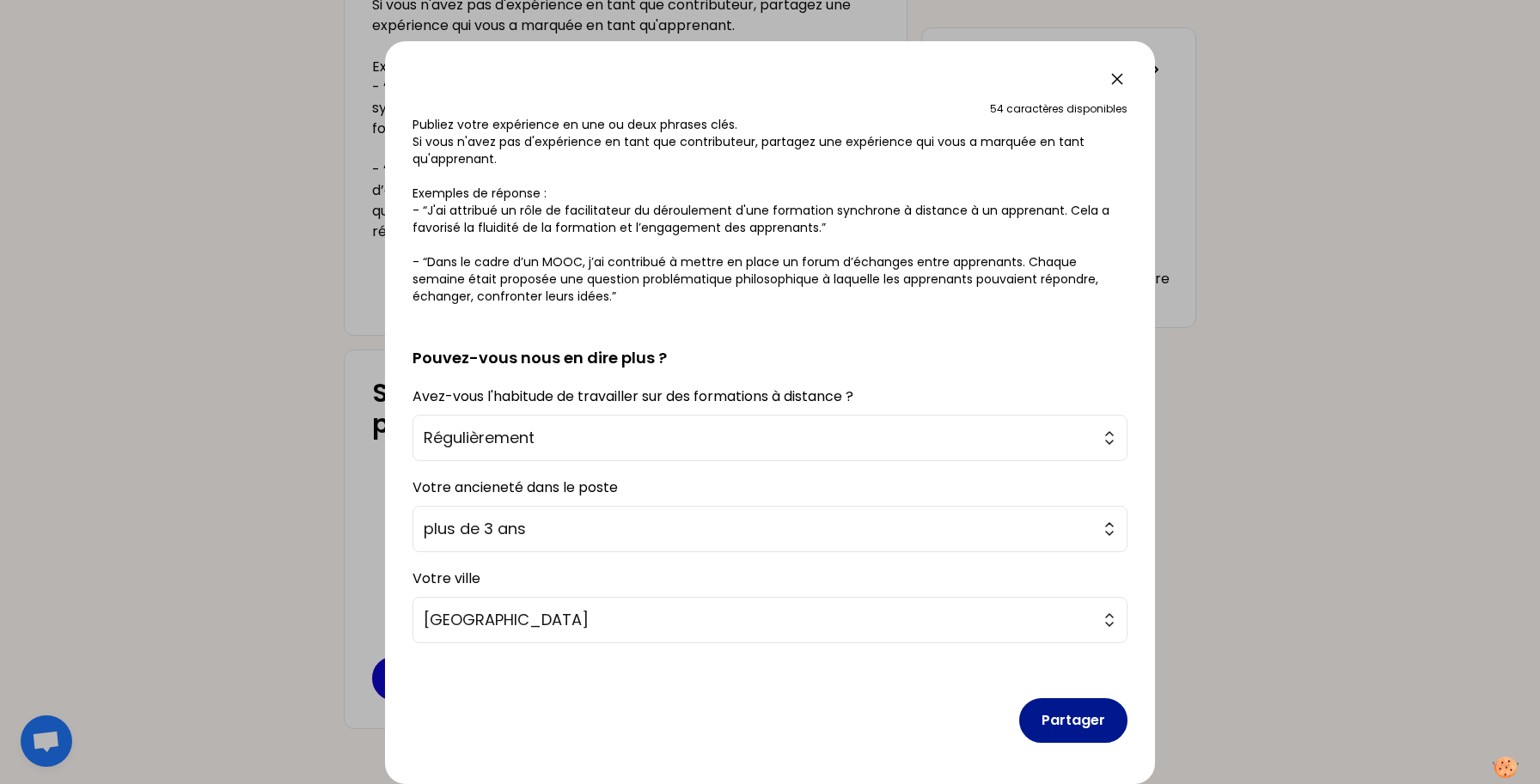
click at [1049, 719] on button "Partager" at bounding box center [1074, 721] width 109 height 45
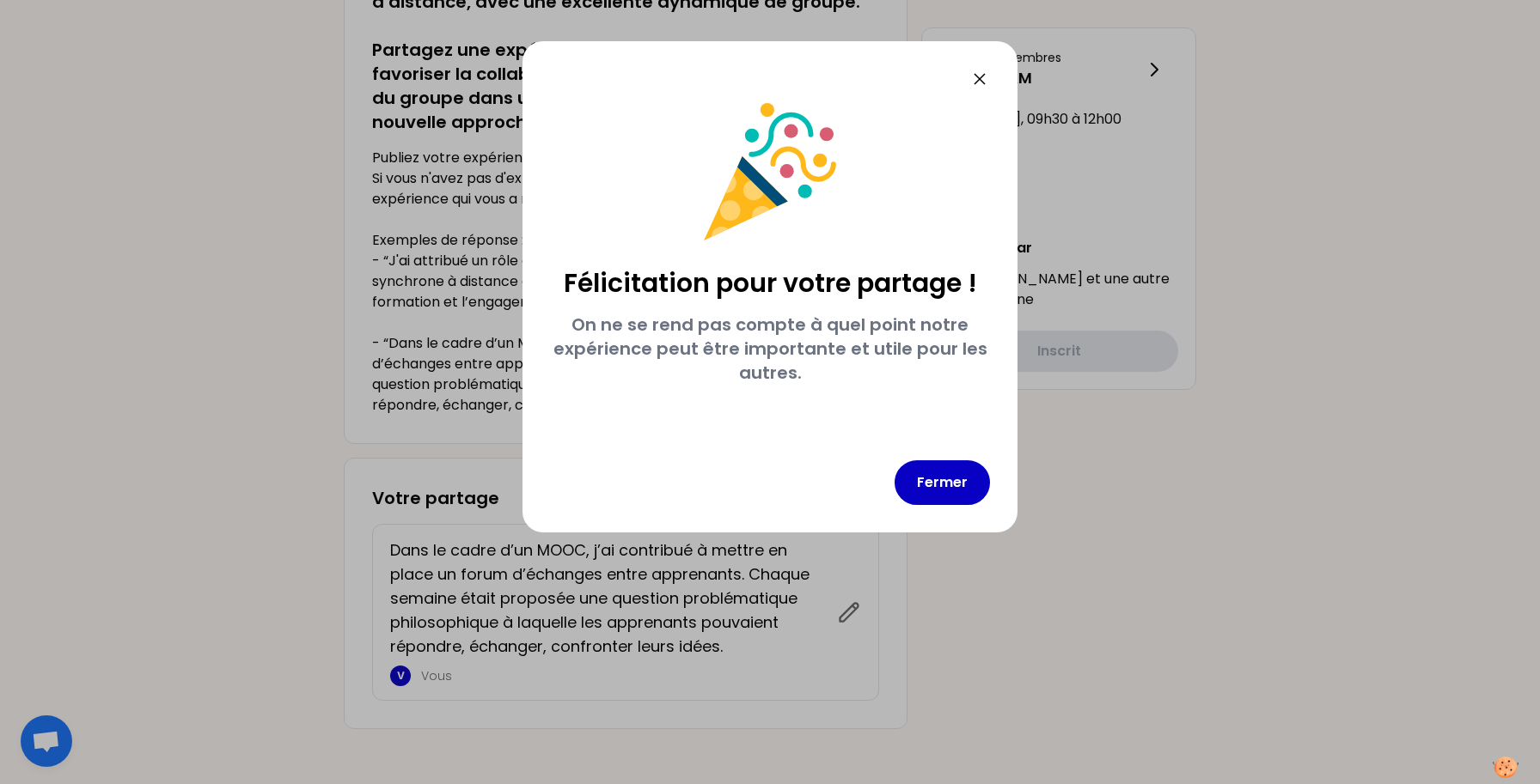
scroll to position [0, 0]
click at [971, 501] on button "Fermer" at bounding box center [943, 483] width 95 height 45
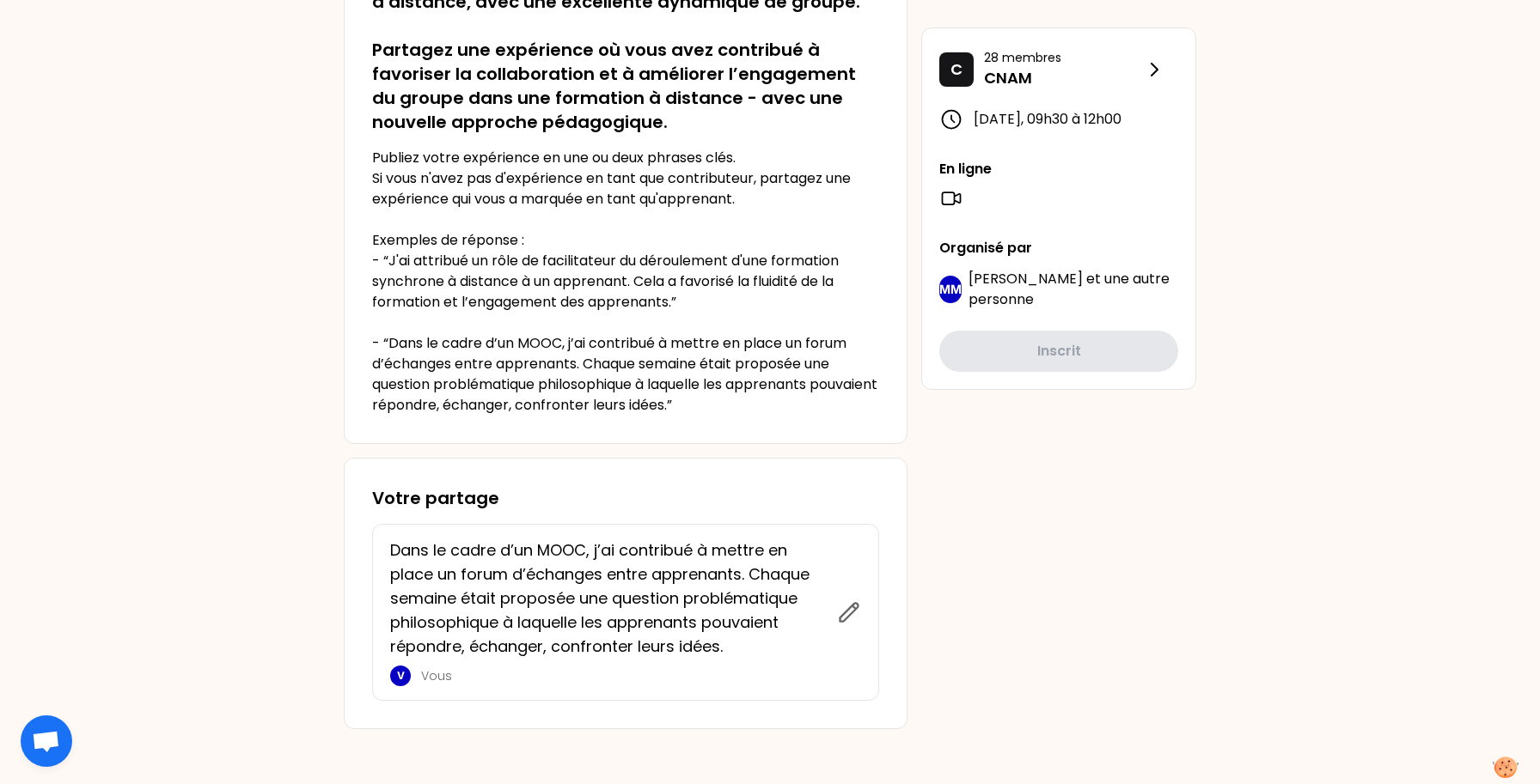
scroll to position [281, 0]
